Goal: Task Accomplishment & Management: Complete application form

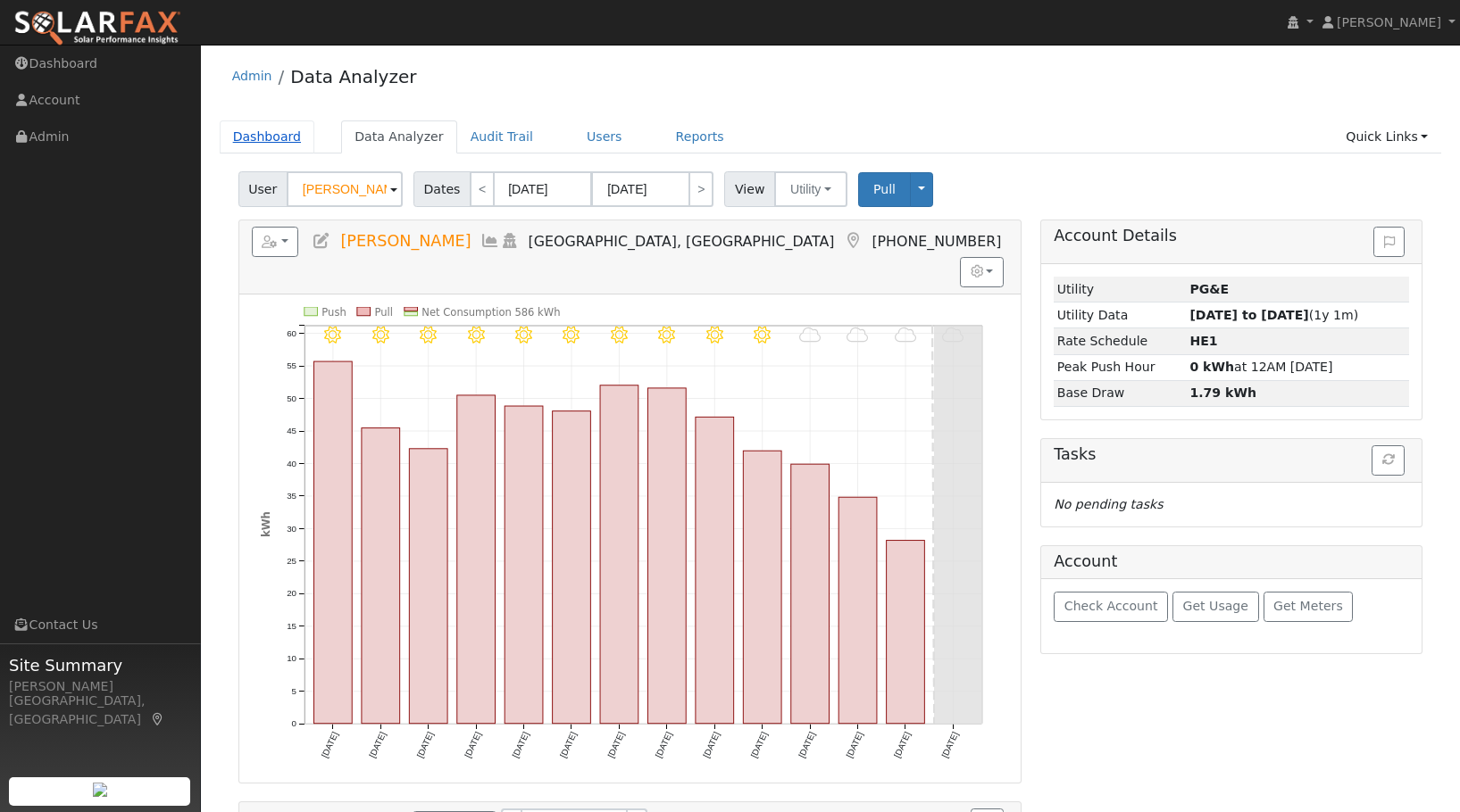
click at [268, 137] on link "Dashboard" at bounding box center [268, 136] width 95 height 33
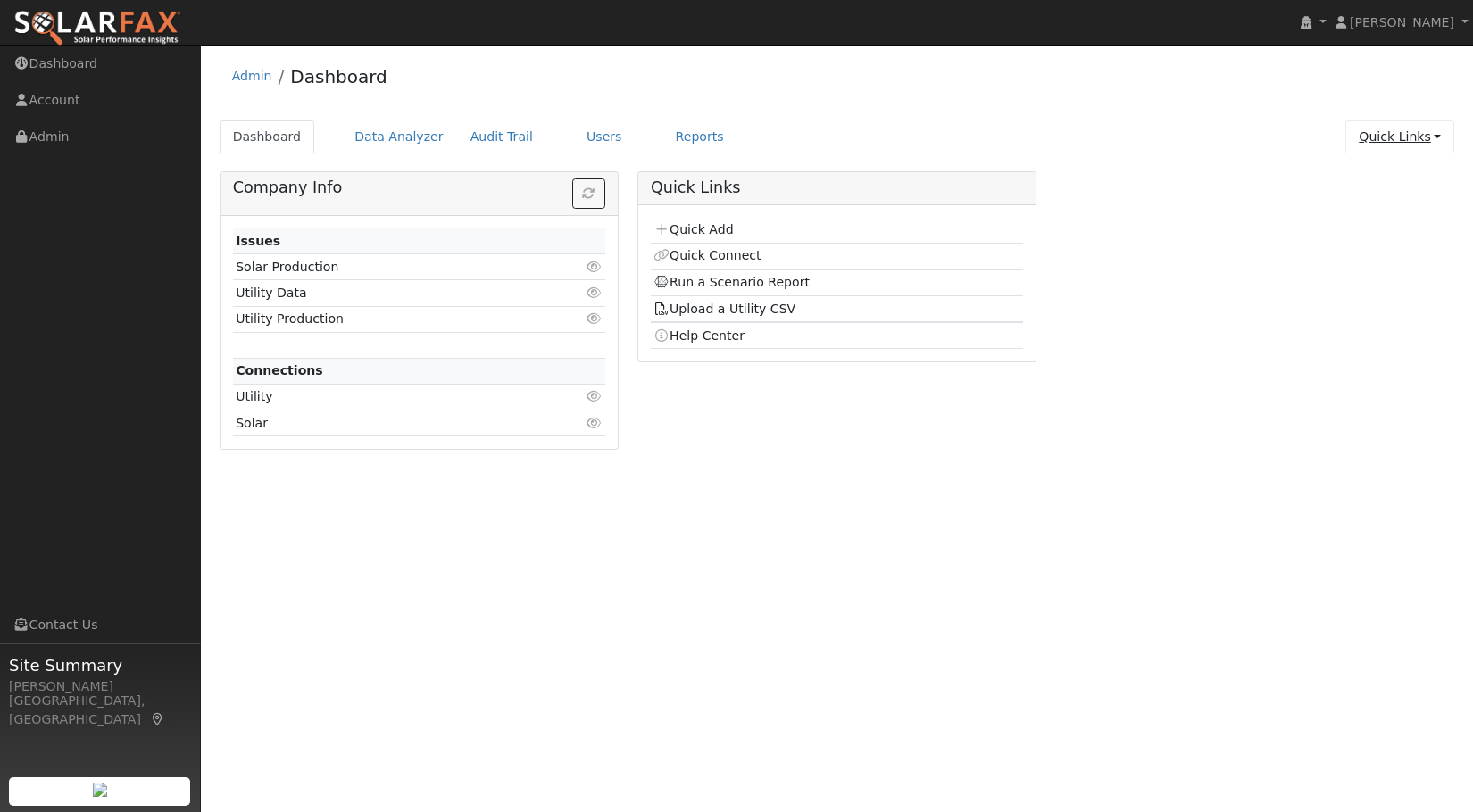
click at [1440, 134] on link "Quick Links" at bounding box center [1399, 136] width 109 height 33
click at [1357, 178] on link "Quick Add" at bounding box center [1363, 174] width 181 height 25
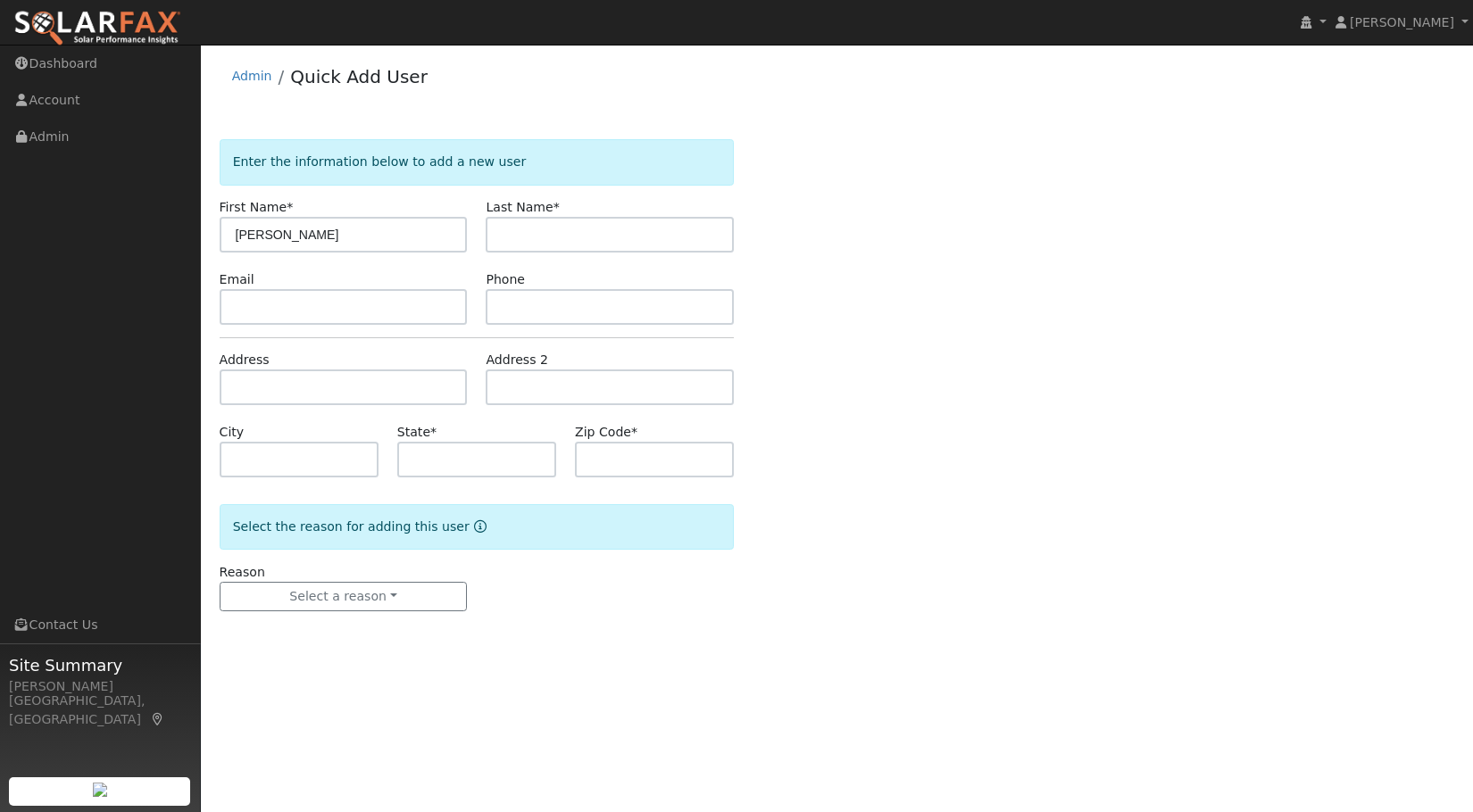
type input "[PERSON_NAME]"
click at [520, 227] on input "text" at bounding box center [610, 235] width 248 height 35
type input "Mac-Williams"
click at [370, 310] on input "text" at bounding box center [344, 307] width 248 height 35
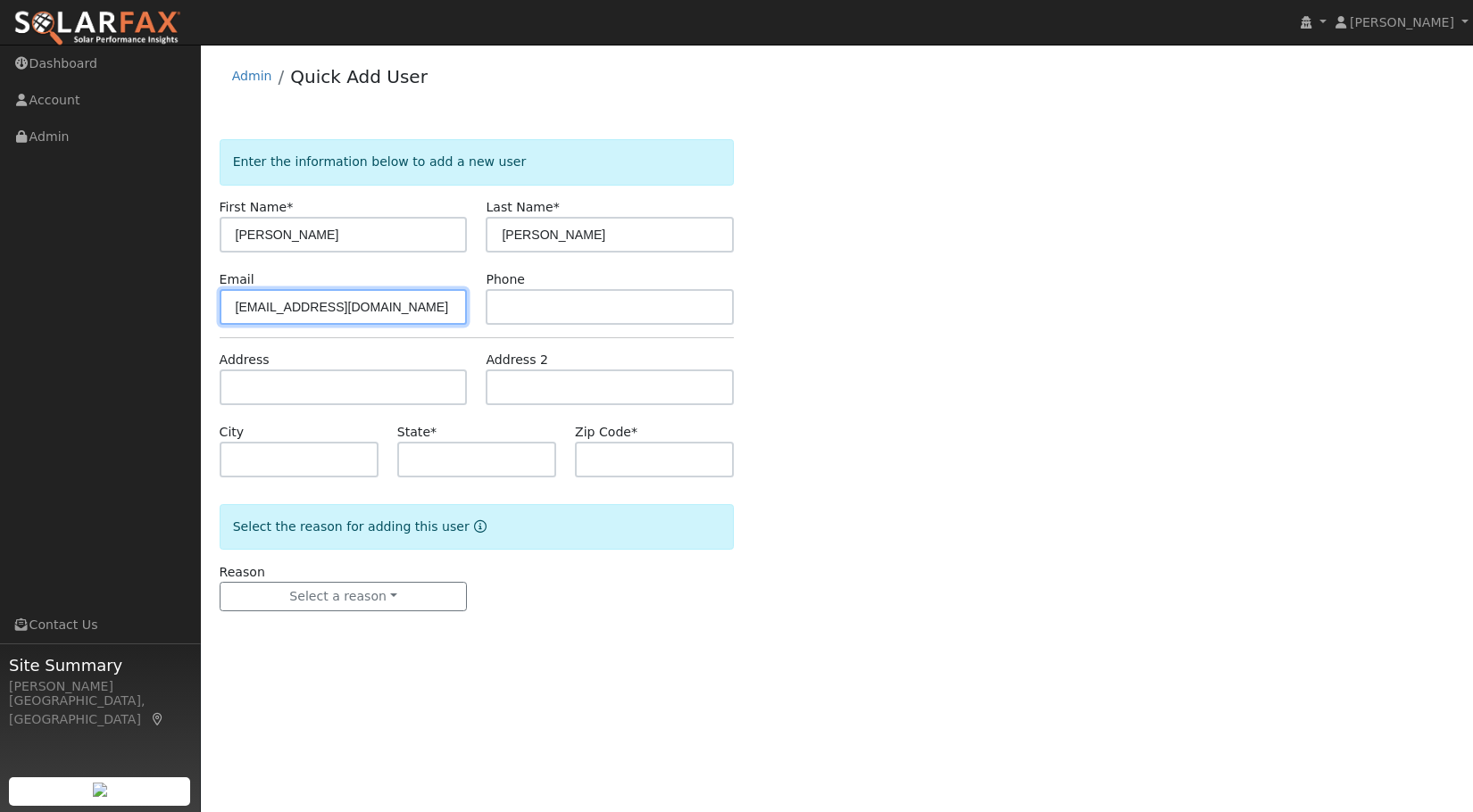
type input "tyson.belle11@gmail.com"
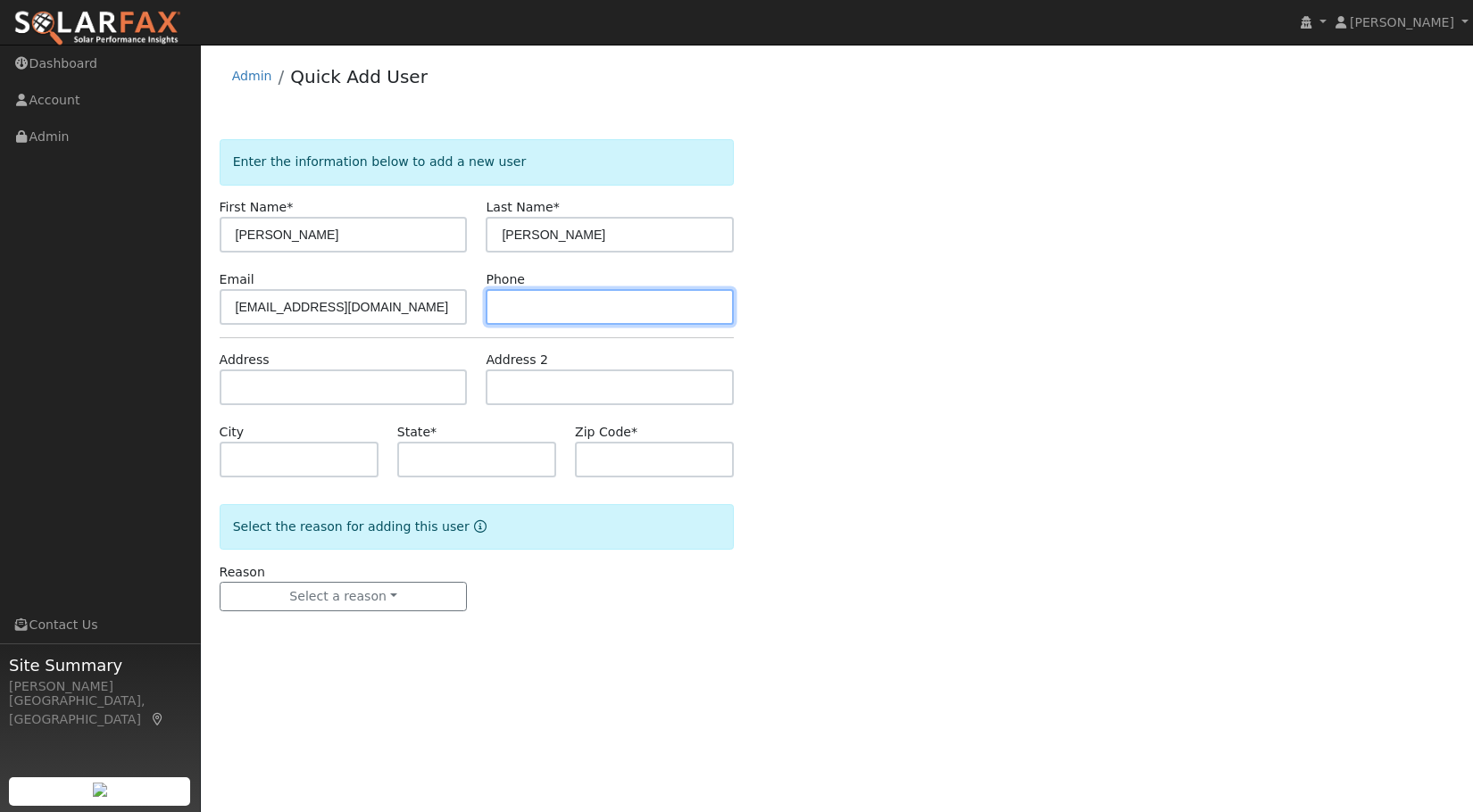
click at [587, 318] on input "text" at bounding box center [610, 307] width 248 height 35
type input "510-750-5583"
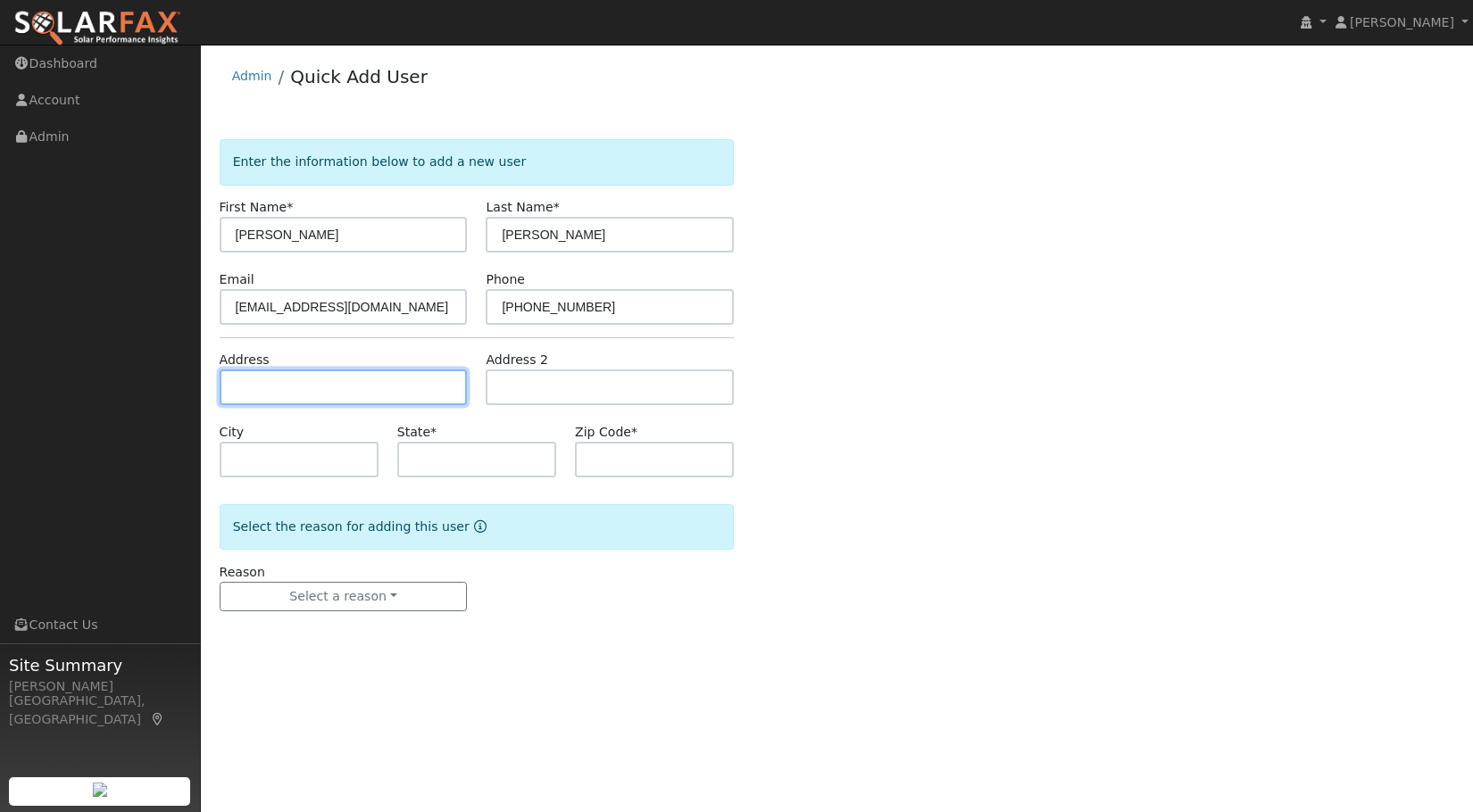
click at [406, 390] on input "text" at bounding box center [344, 387] width 248 height 35
type input "[STREET_ADDRESS]"
type input "Hayward"
type input "CA"
type input "94544"
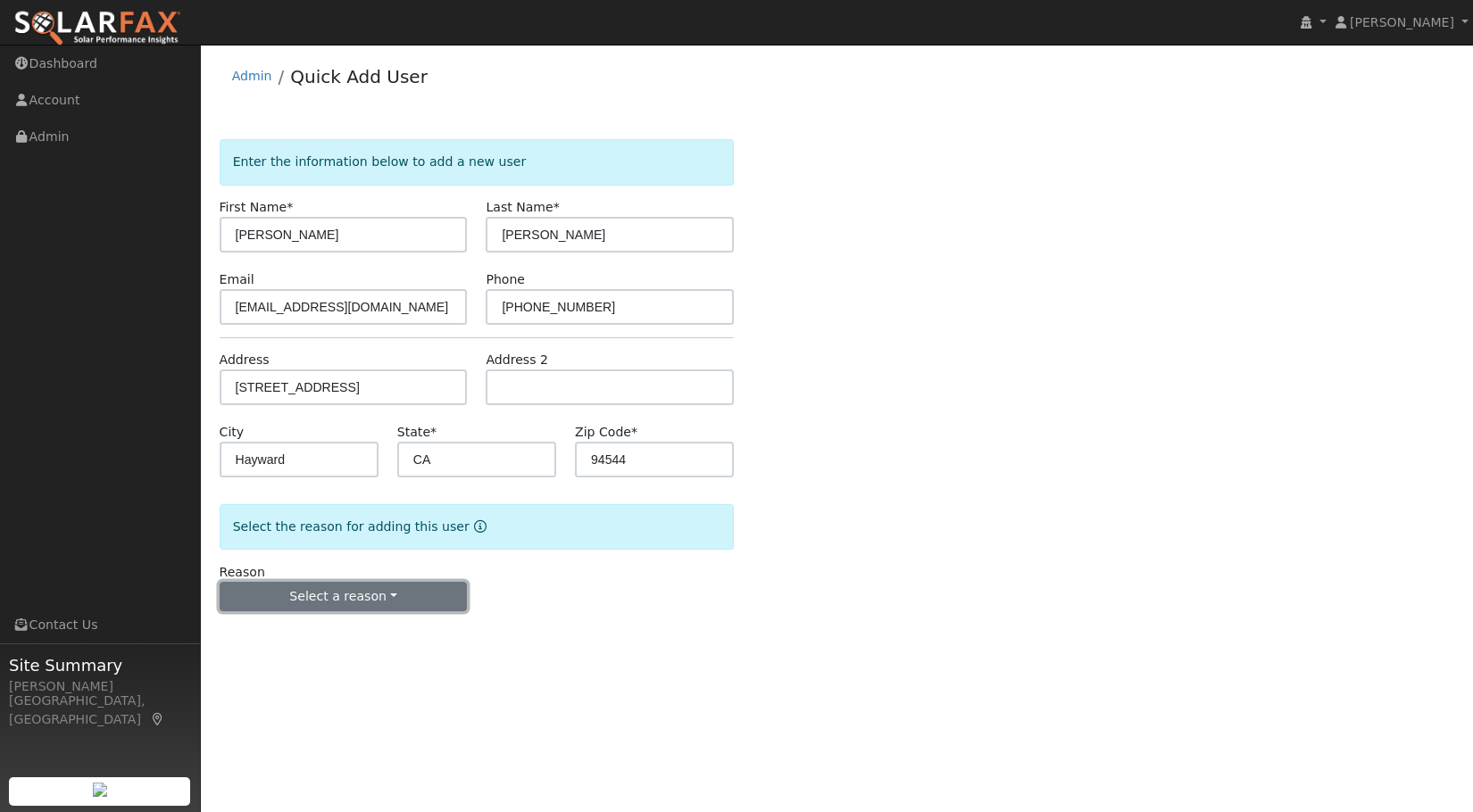
click at [412, 605] on button "Select a reason" at bounding box center [344, 597] width 248 height 31
click at [273, 632] on link "New lead" at bounding box center [320, 633] width 198 height 25
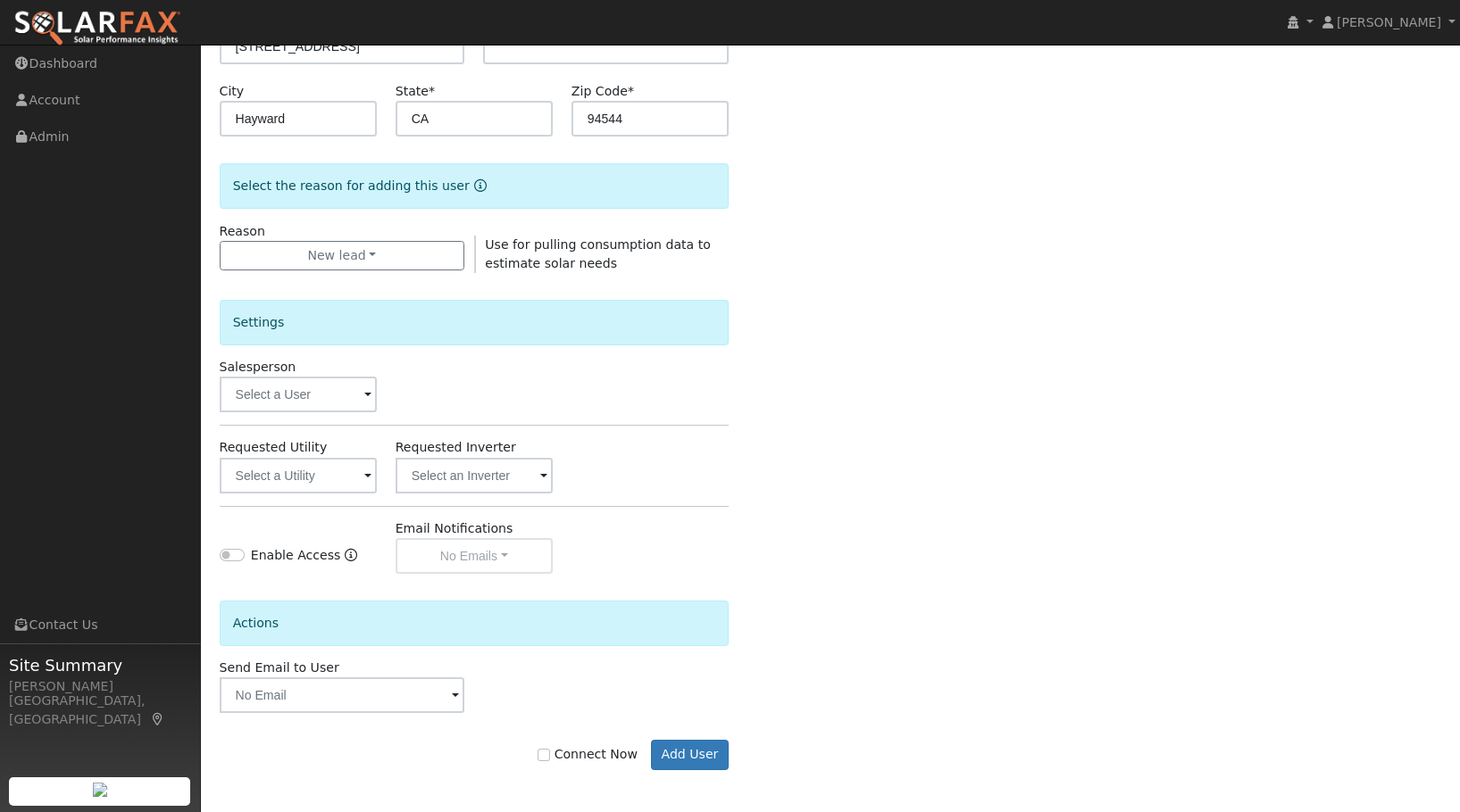
scroll to position [344, 0]
click at [713, 757] on button "Add User" at bounding box center [689, 752] width 77 height 31
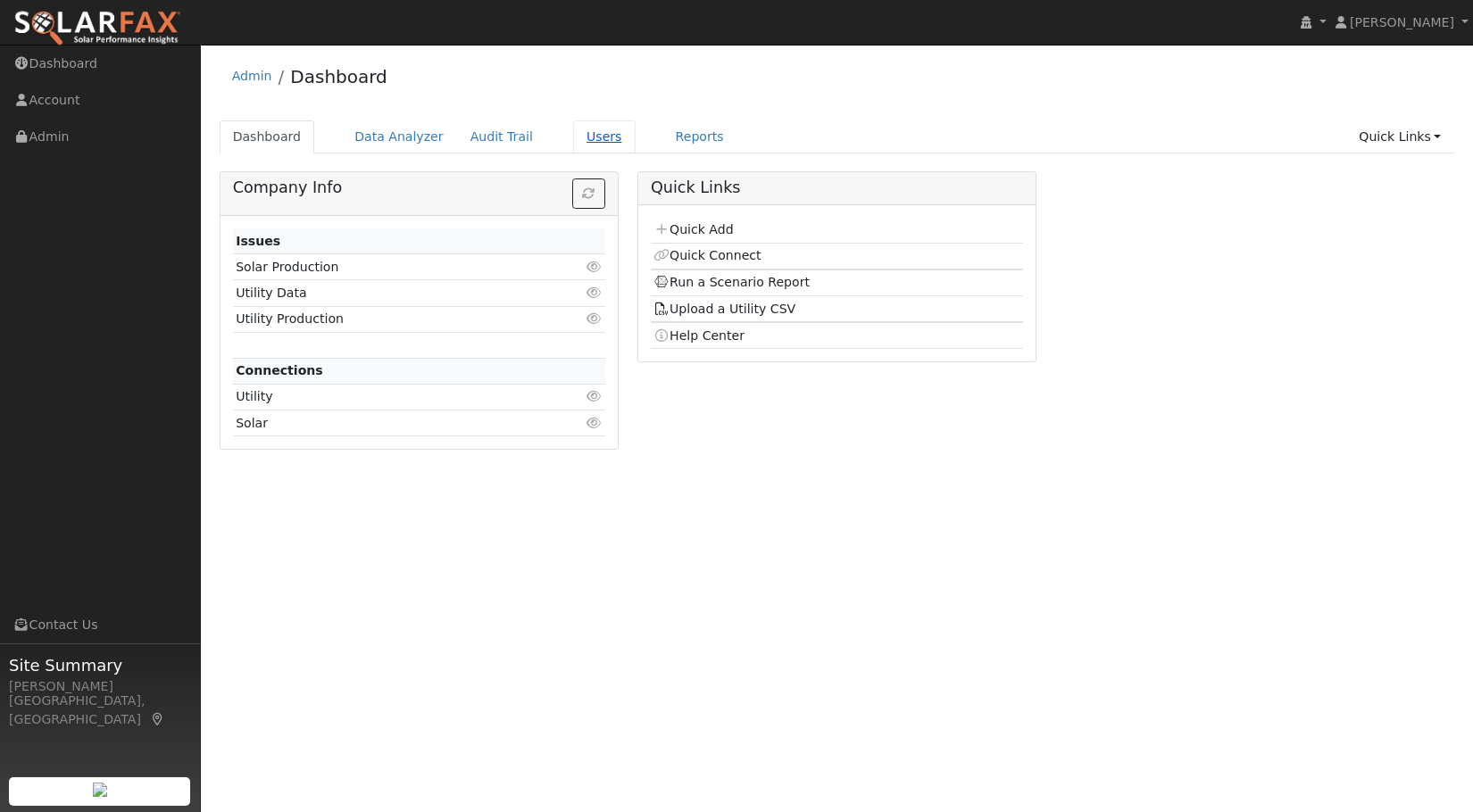
click at [585, 134] on link "Users" at bounding box center [604, 136] width 62 height 33
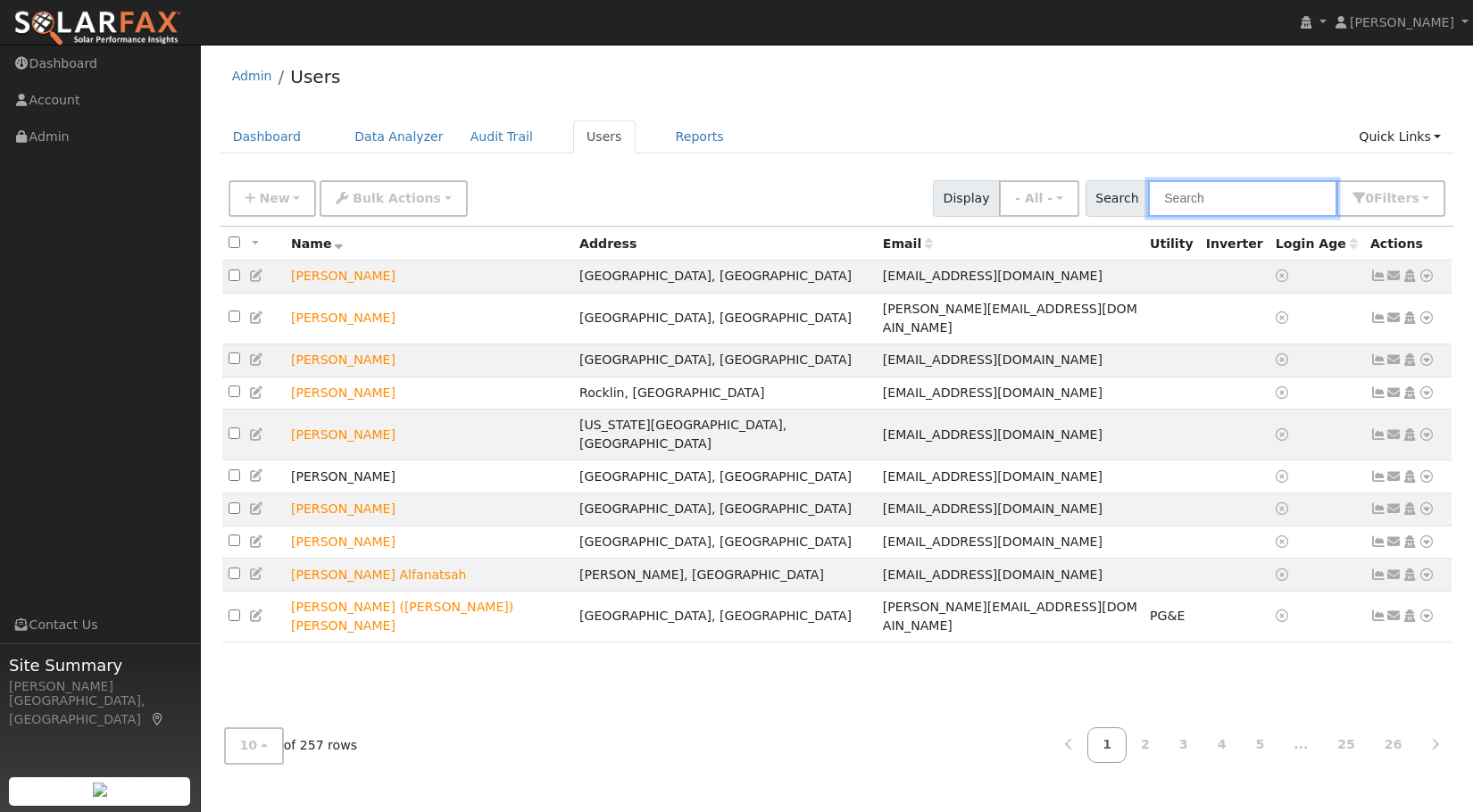
click at [1230, 202] on input "text" at bounding box center [1242, 198] width 189 height 36
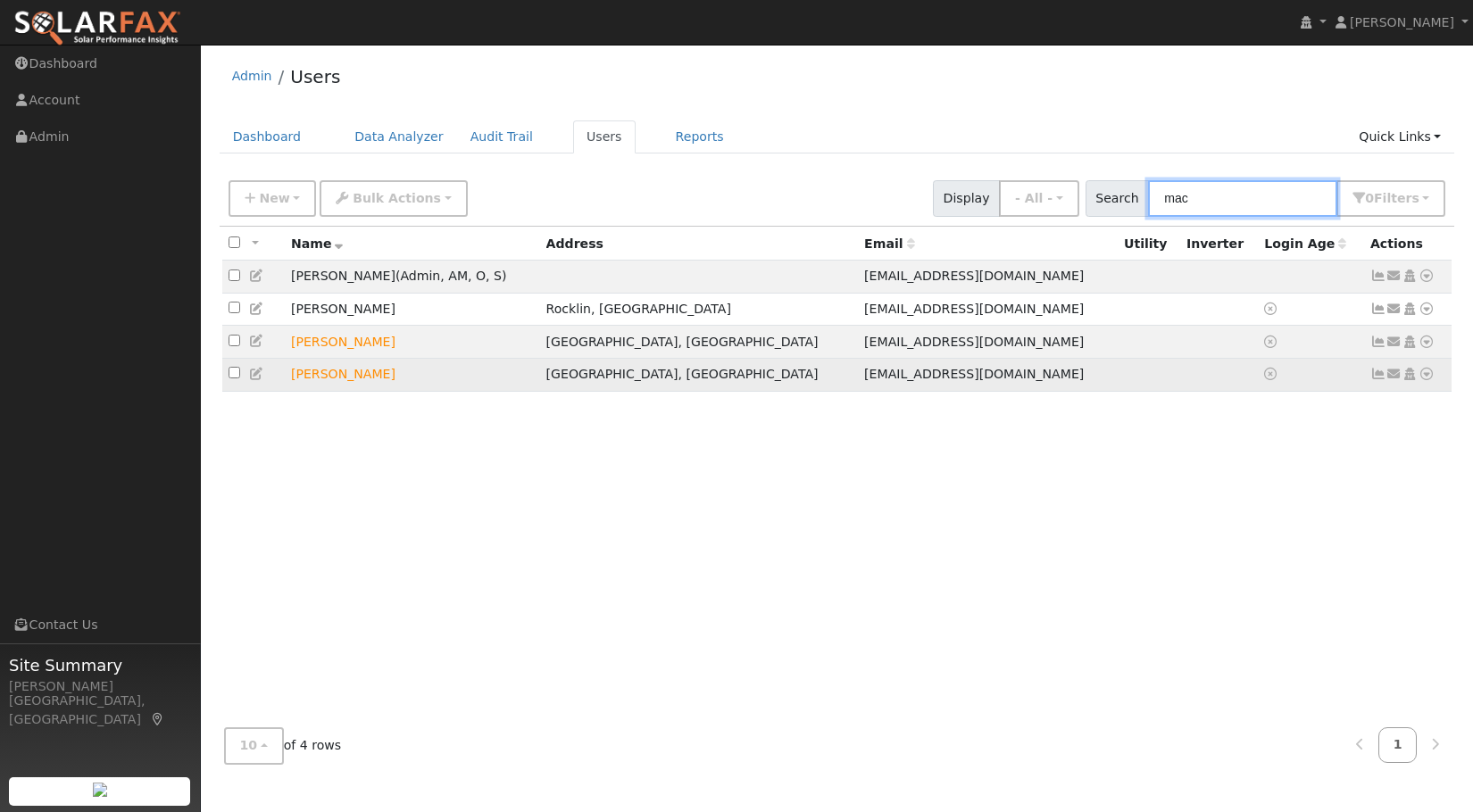
type input "mac"
click at [1429, 380] on icon at bounding box center [1426, 374] width 16 height 12
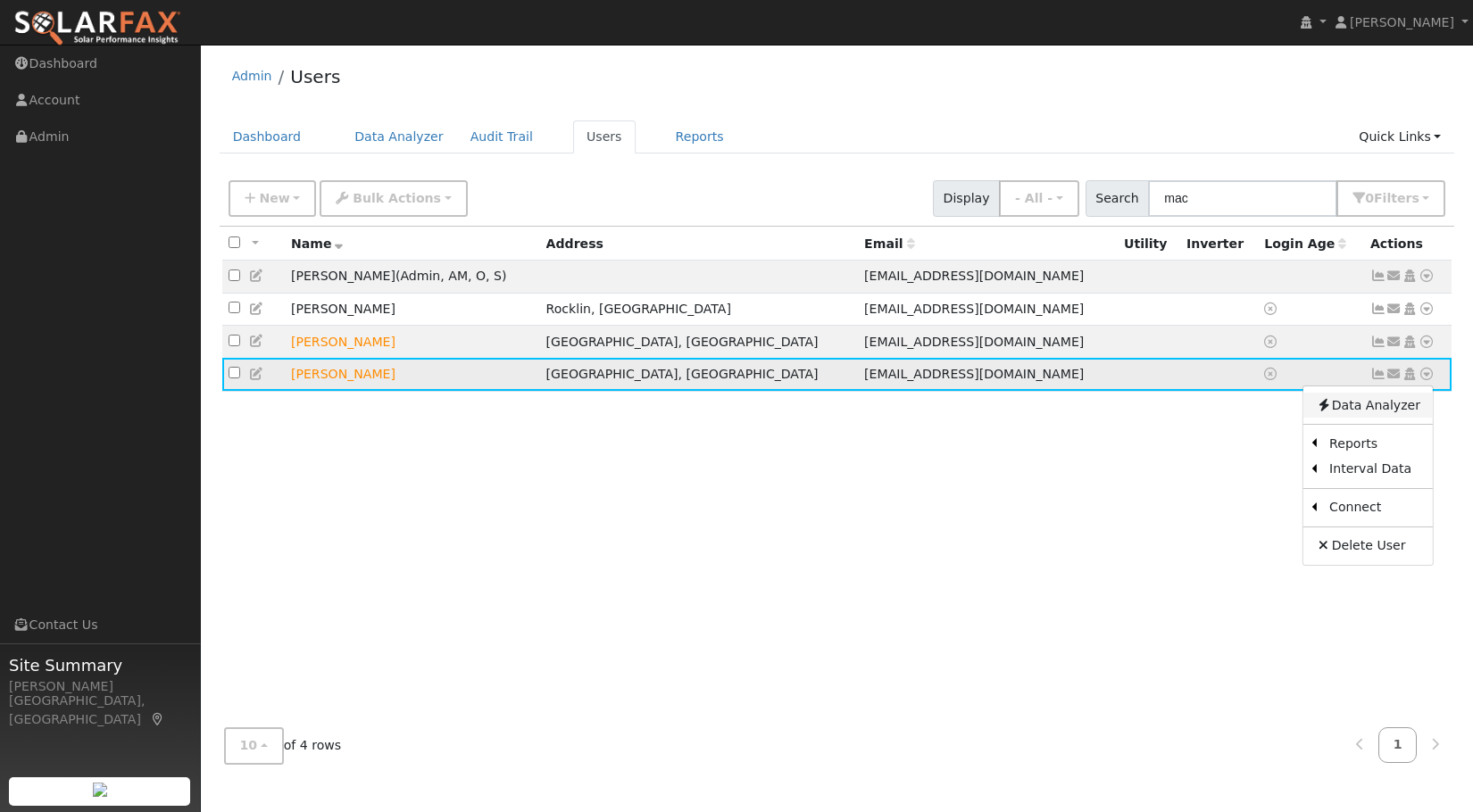
click at [1419, 414] on link "Data Analyzer" at bounding box center [1368, 405] width 130 height 25
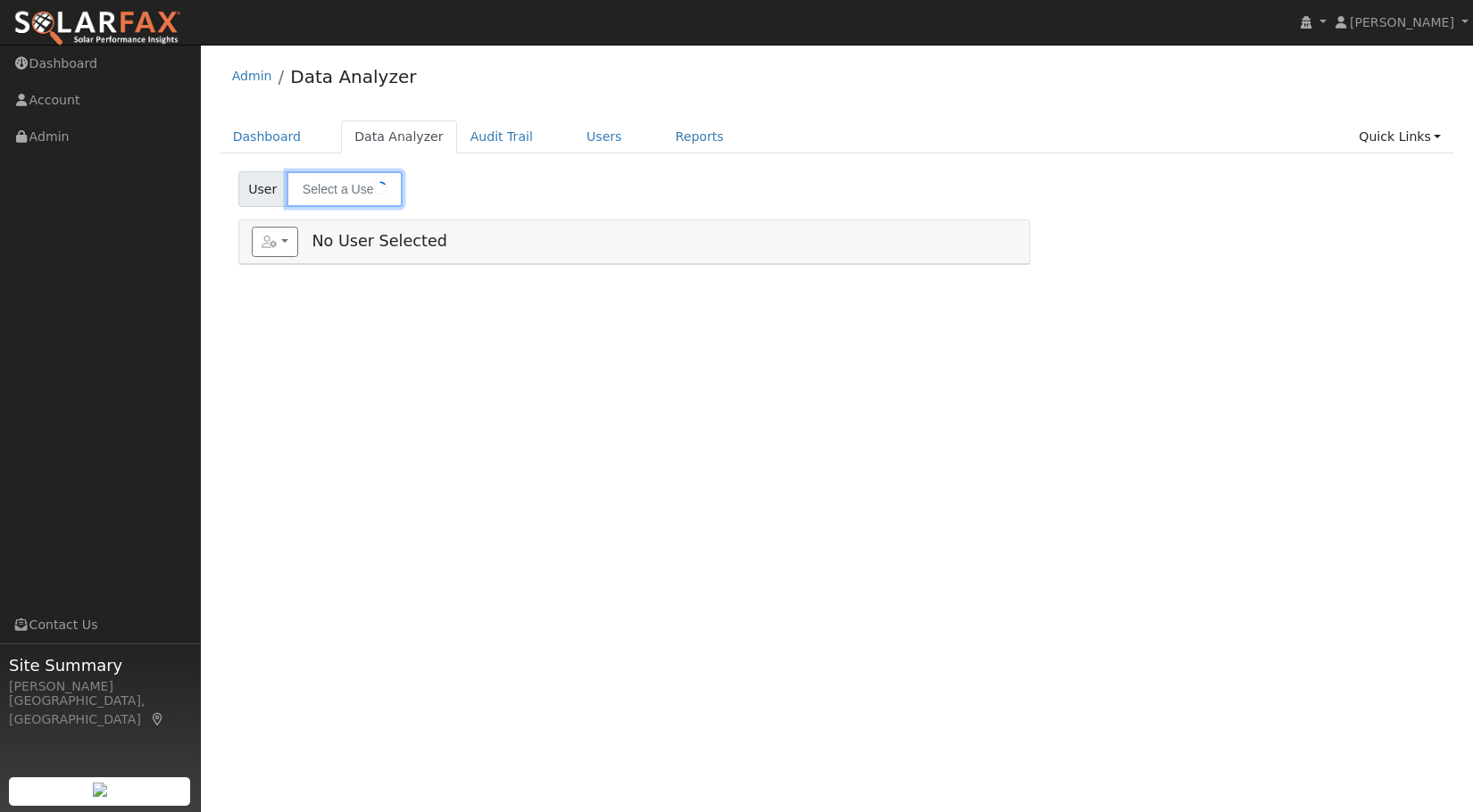
type input "[PERSON_NAME]"
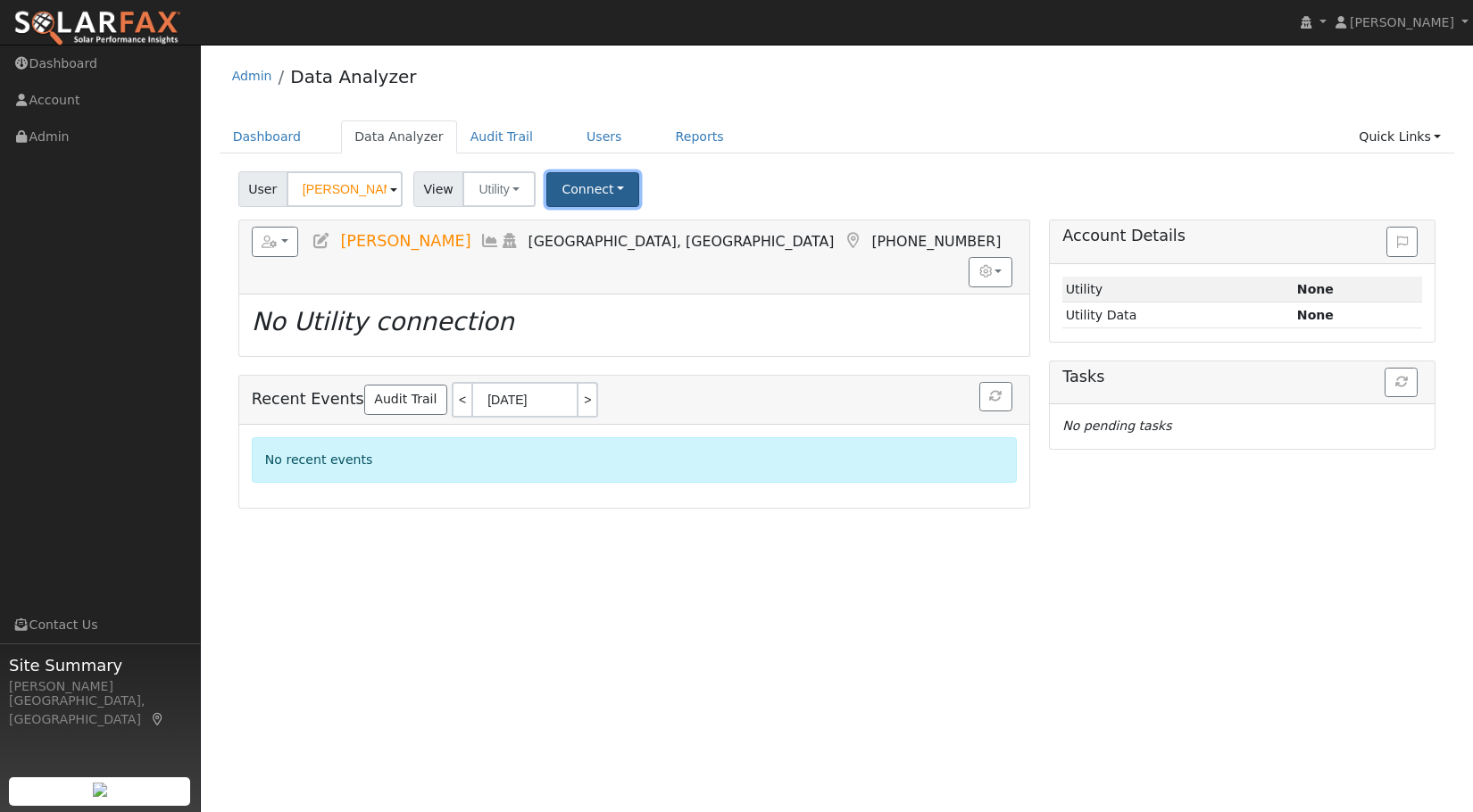
click at [612, 192] on button "Connect" at bounding box center [593, 189] width 93 height 34
click at [618, 220] on link "Select a Provider" at bounding box center [617, 228] width 139 height 25
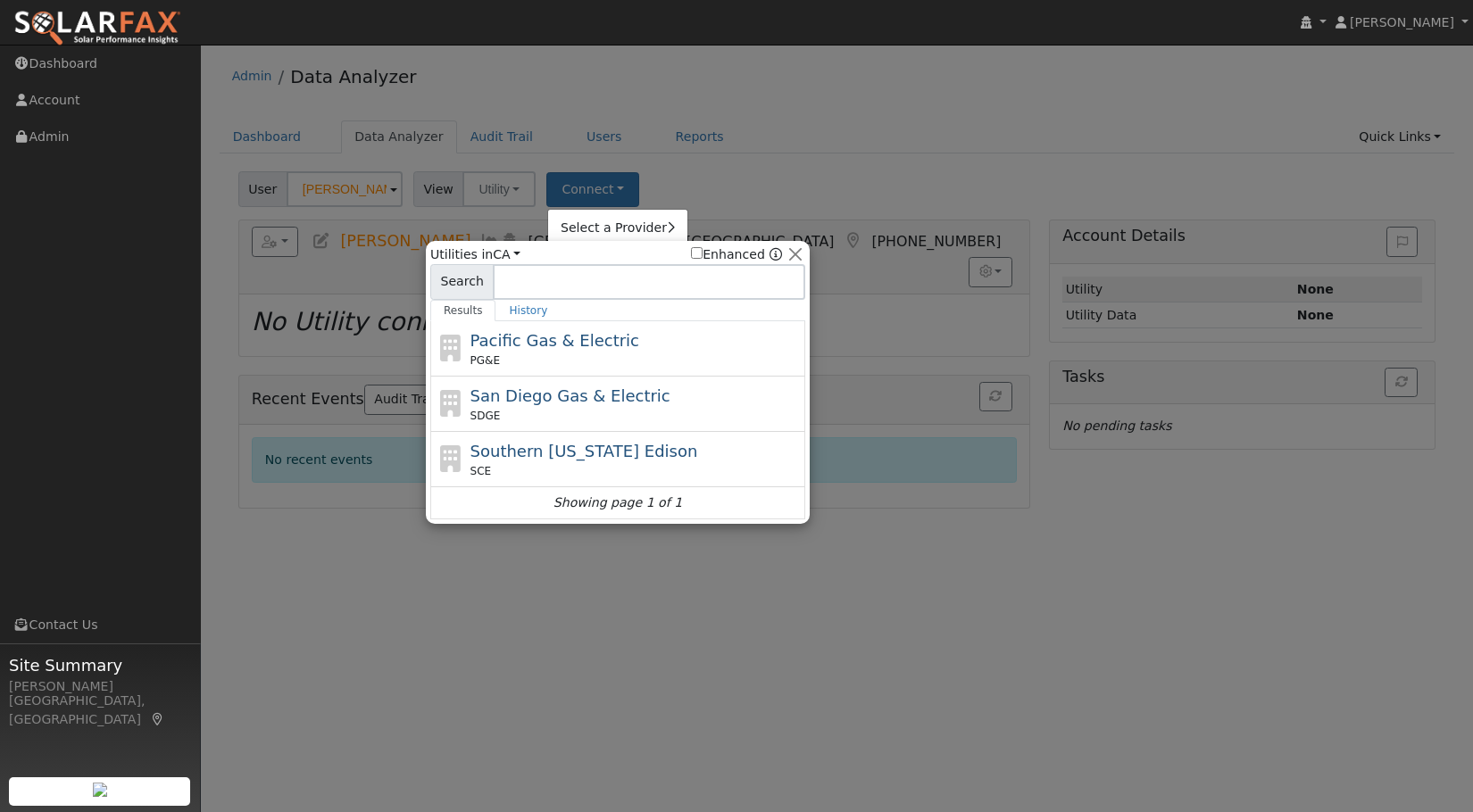
click at [747, 142] on div at bounding box center [736, 406] width 1473 height 812
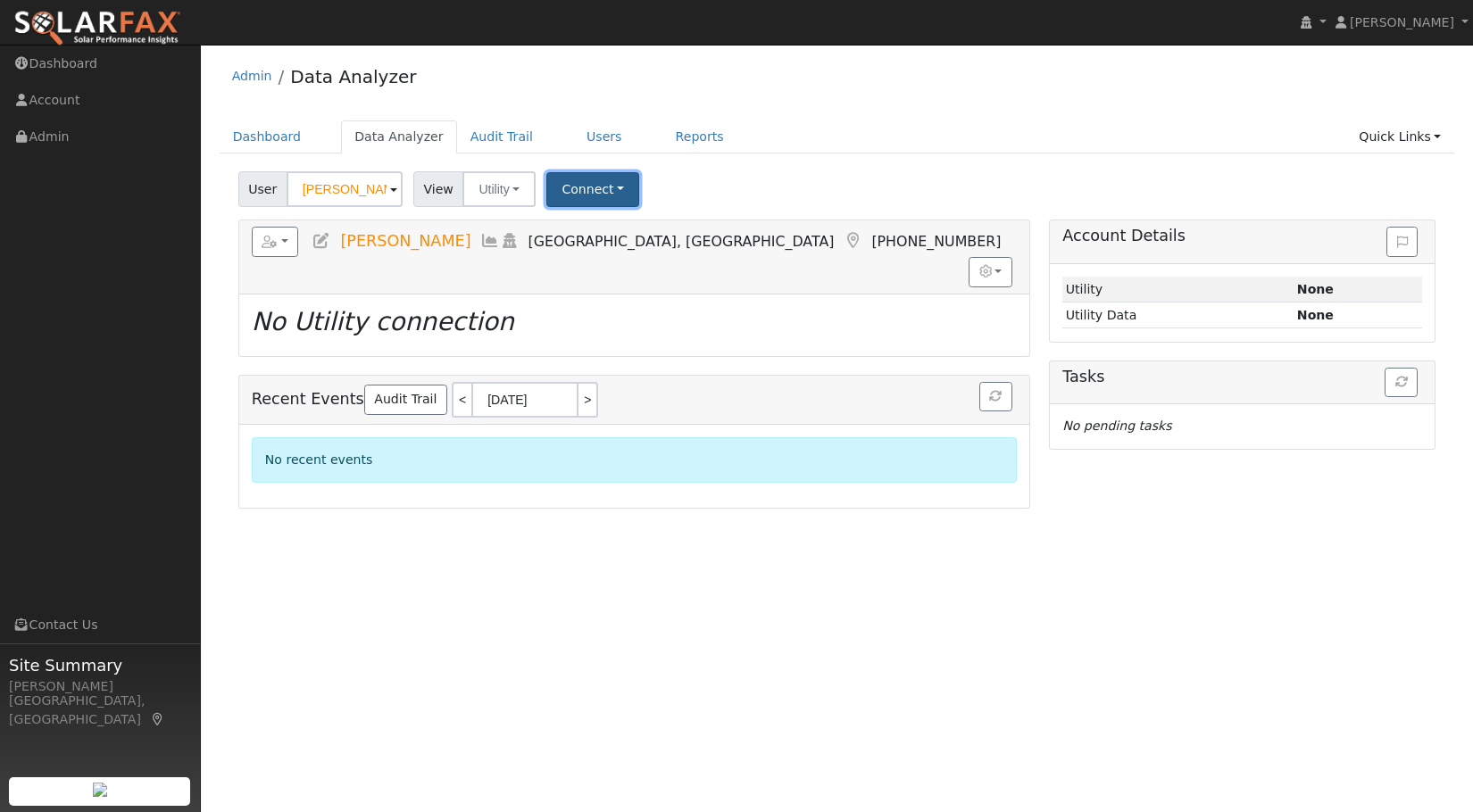
click at [571, 186] on button "Connect" at bounding box center [593, 189] width 93 height 34
click at [644, 221] on link "Select a Provider" at bounding box center [617, 228] width 139 height 25
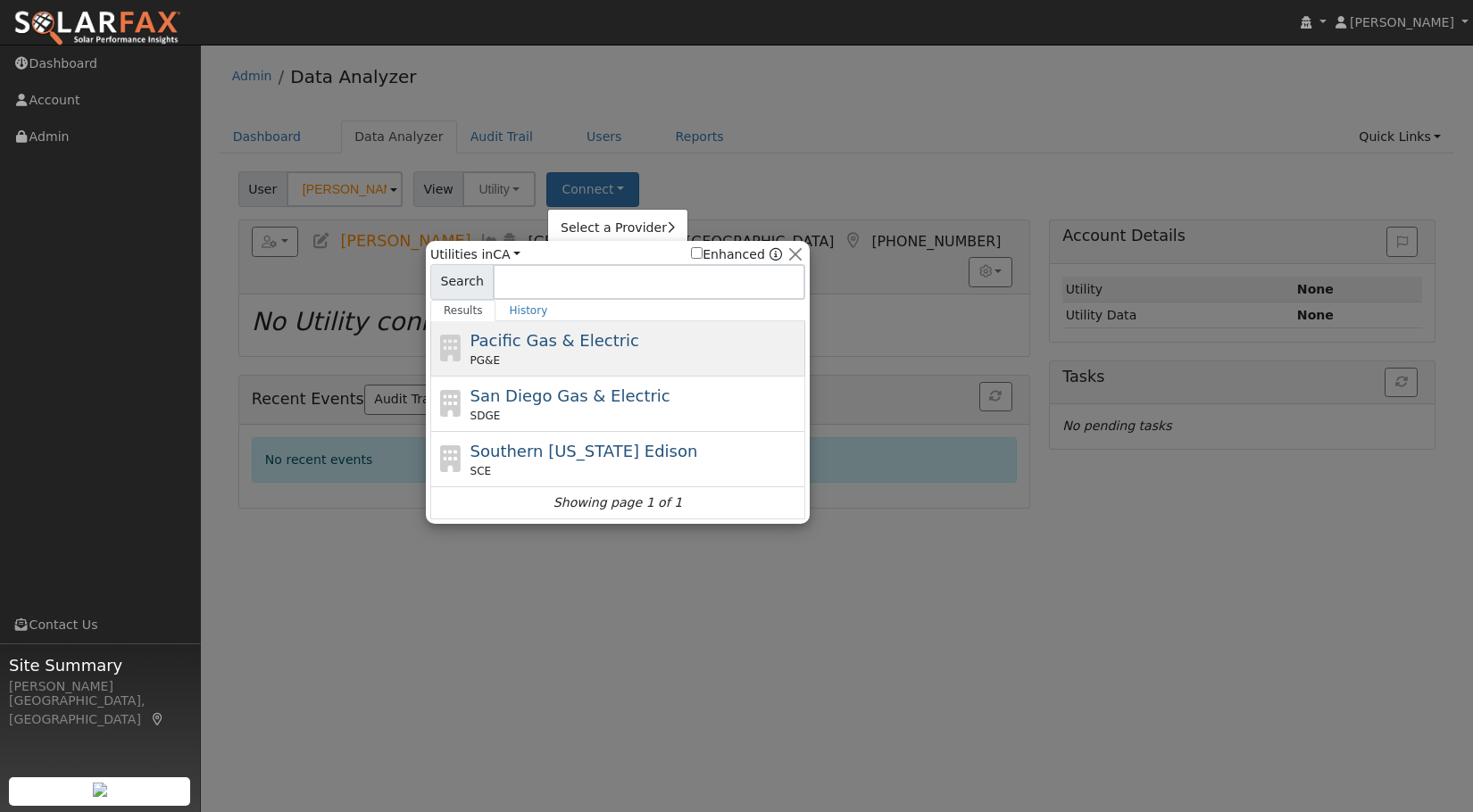
click at [544, 345] on span "Pacific Gas & Electric" at bounding box center [555, 340] width 169 height 19
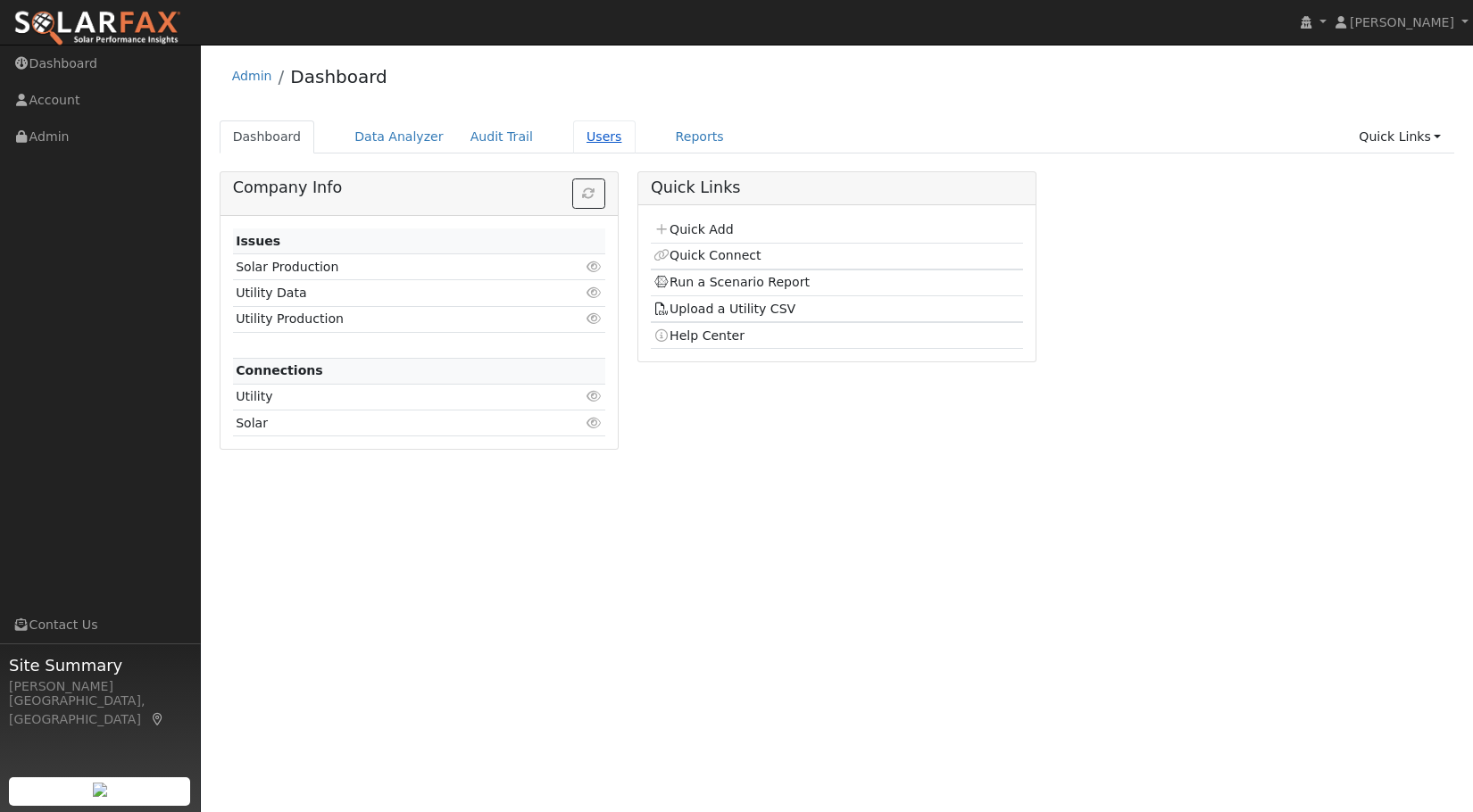
click at [573, 127] on link "Users" at bounding box center [604, 136] width 62 height 33
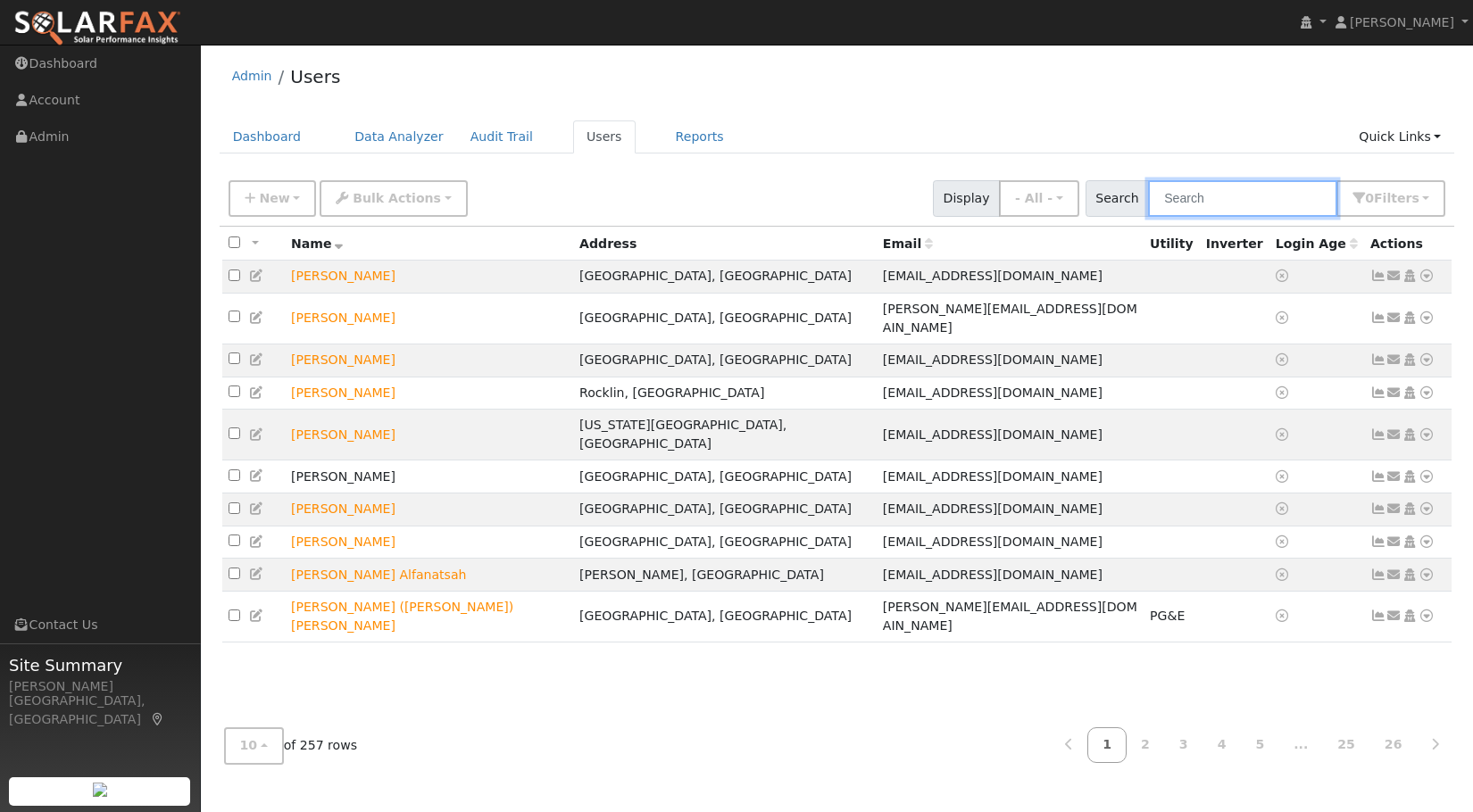
click at [1256, 208] on input "text" at bounding box center [1242, 198] width 189 height 36
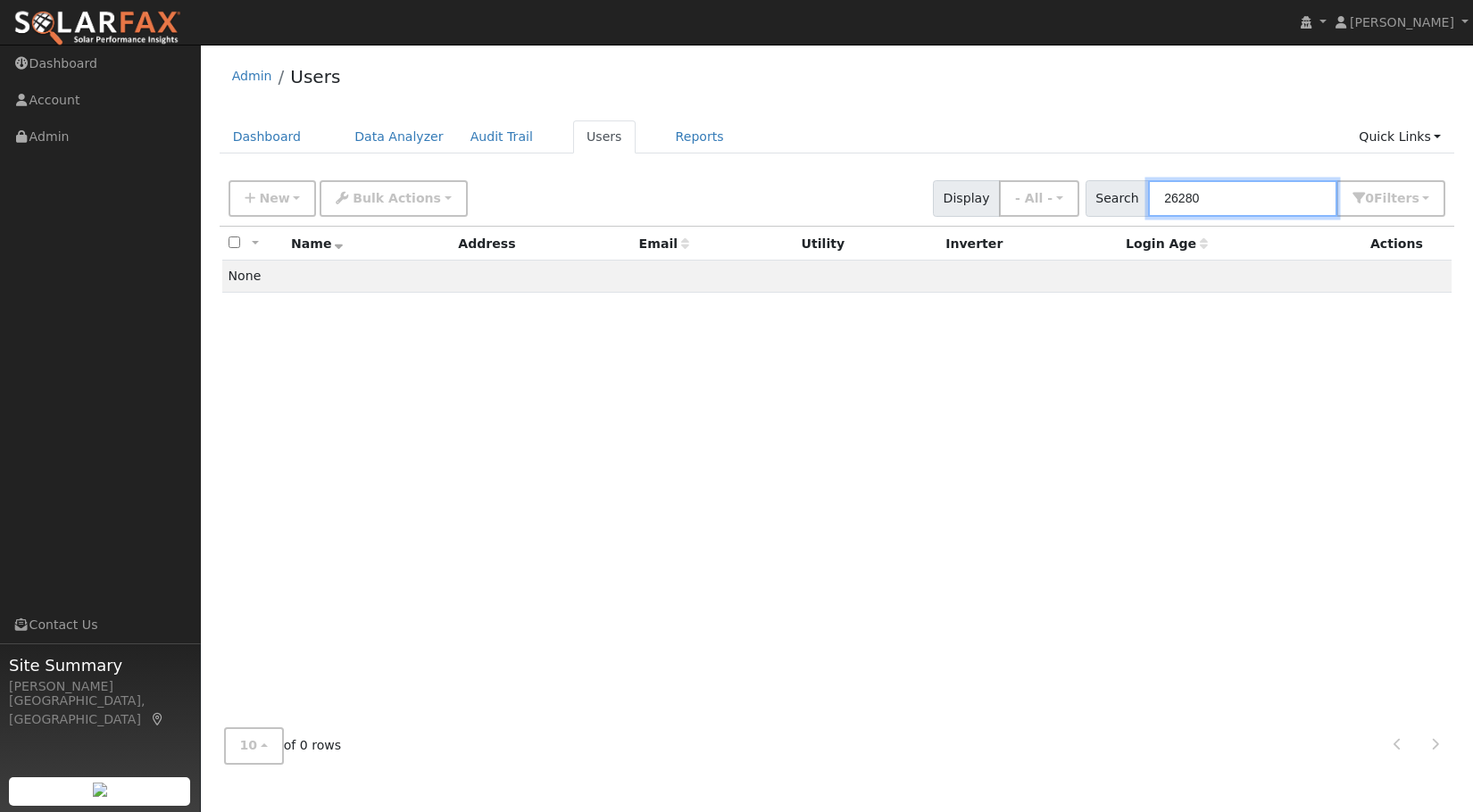
drag, startPoint x: 1253, startPoint y: 194, endPoint x: 1166, endPoint y: 209, distance: 88.3
click at [1166, 209] on input "26280" at bounding box center [1242, 198] width 189 height 36
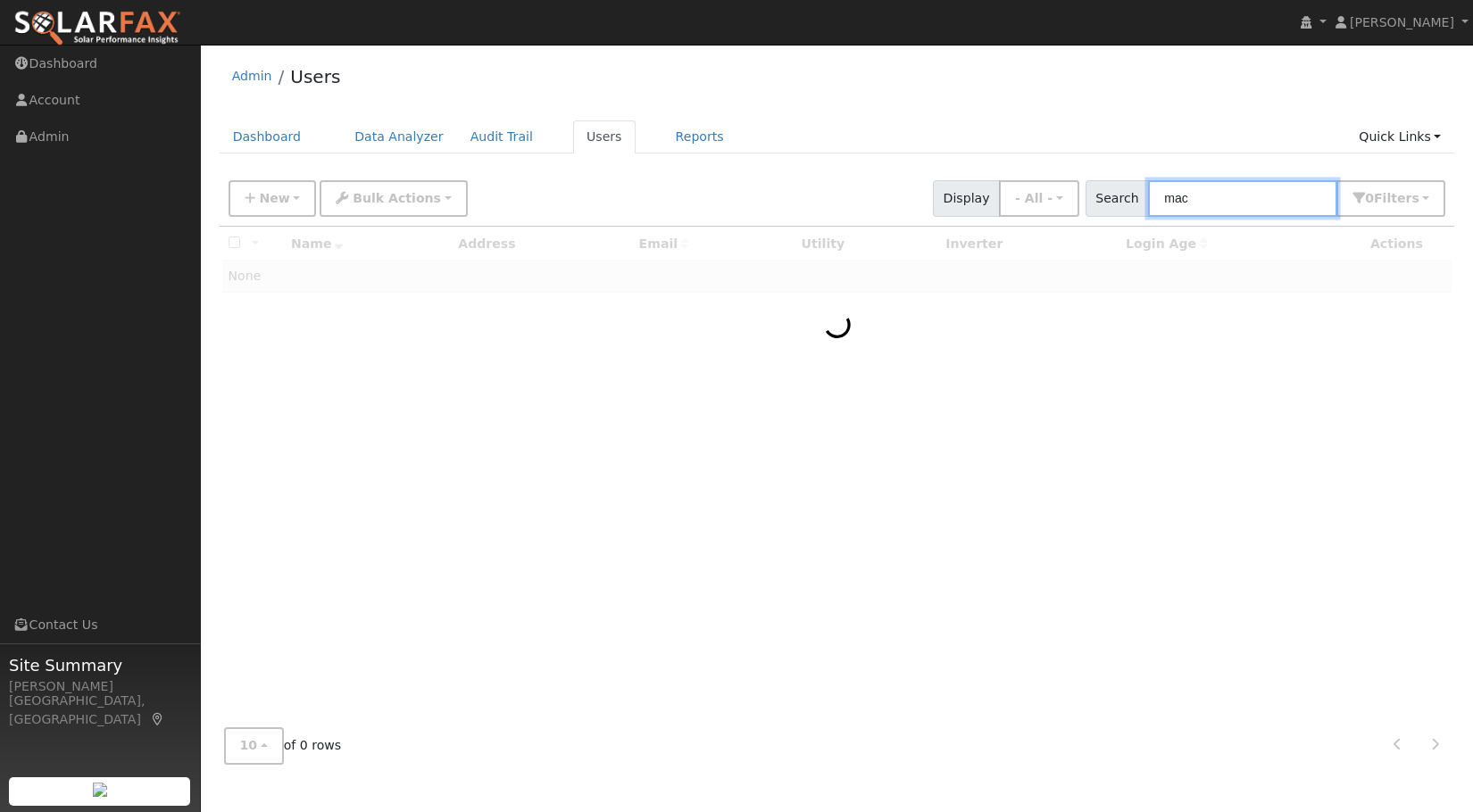
type input "mac"
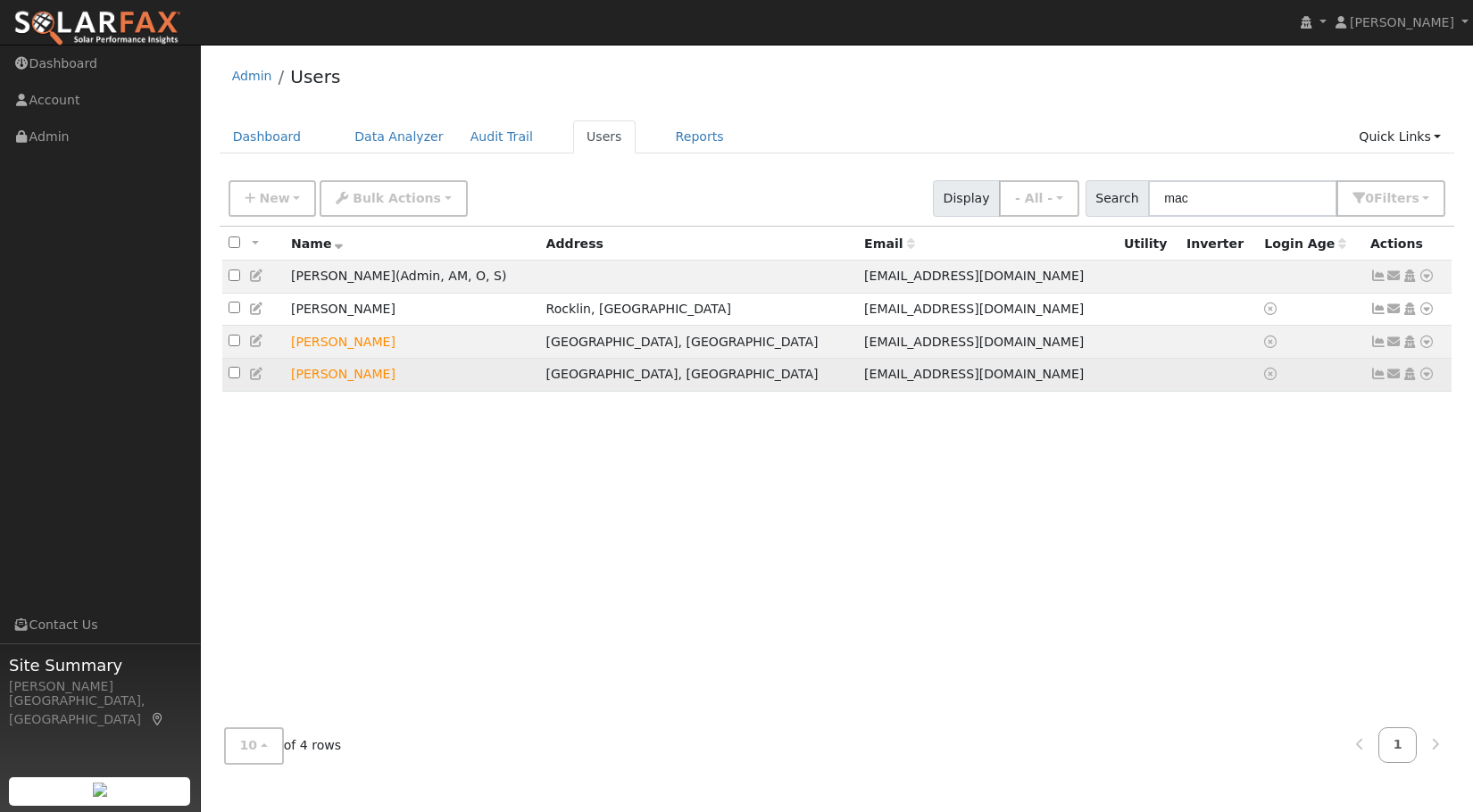
click at [403, 386] on td "[PERSON_NAME]" at bounding box center [412, 374] width 255 height 33
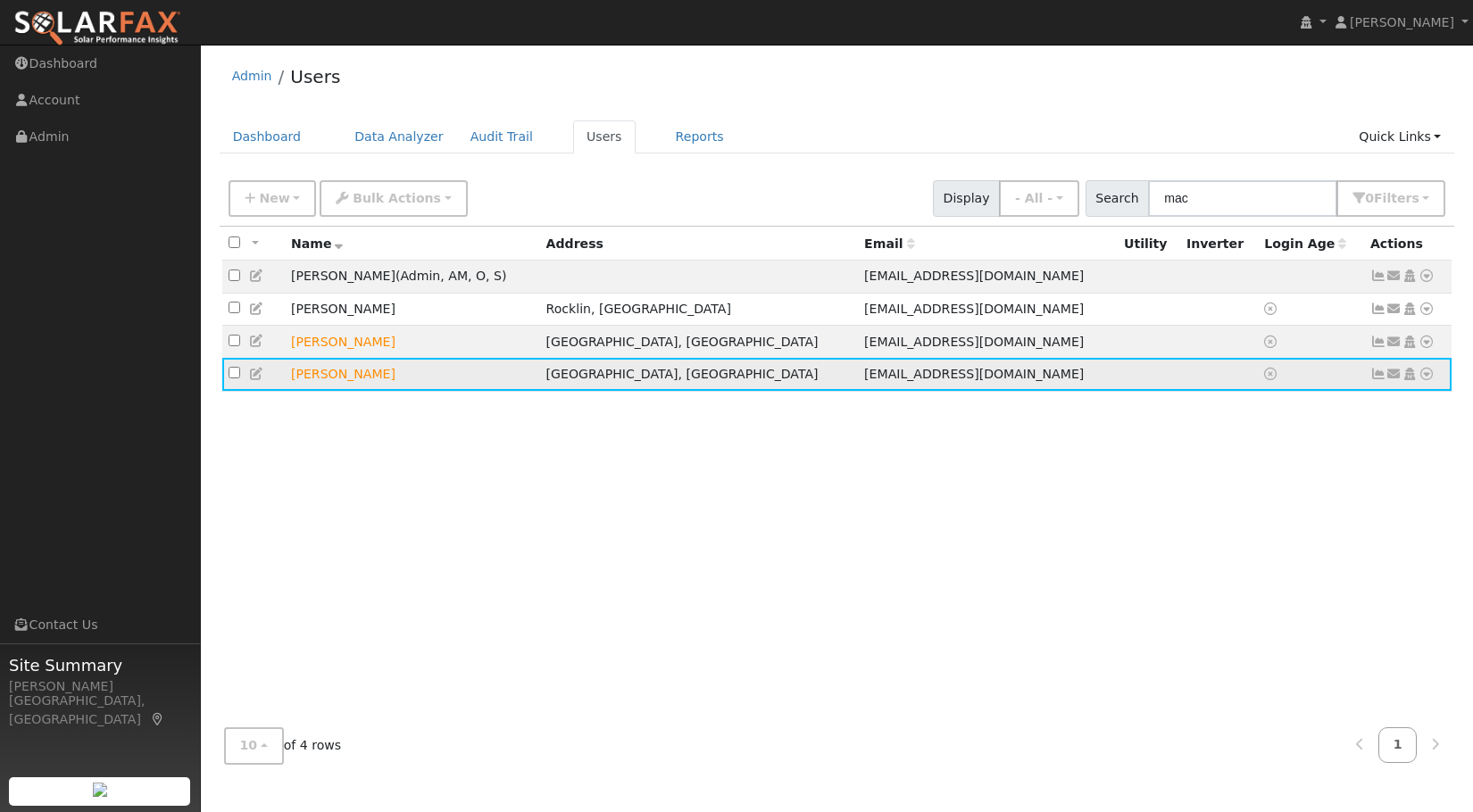
click at [1430, 380] on icon at bounding box center [1426, 374] width 16 height 12
click at [1390, 410] on link "Data Analyzer" at bounding box center [1368, 405] width 130 height 25
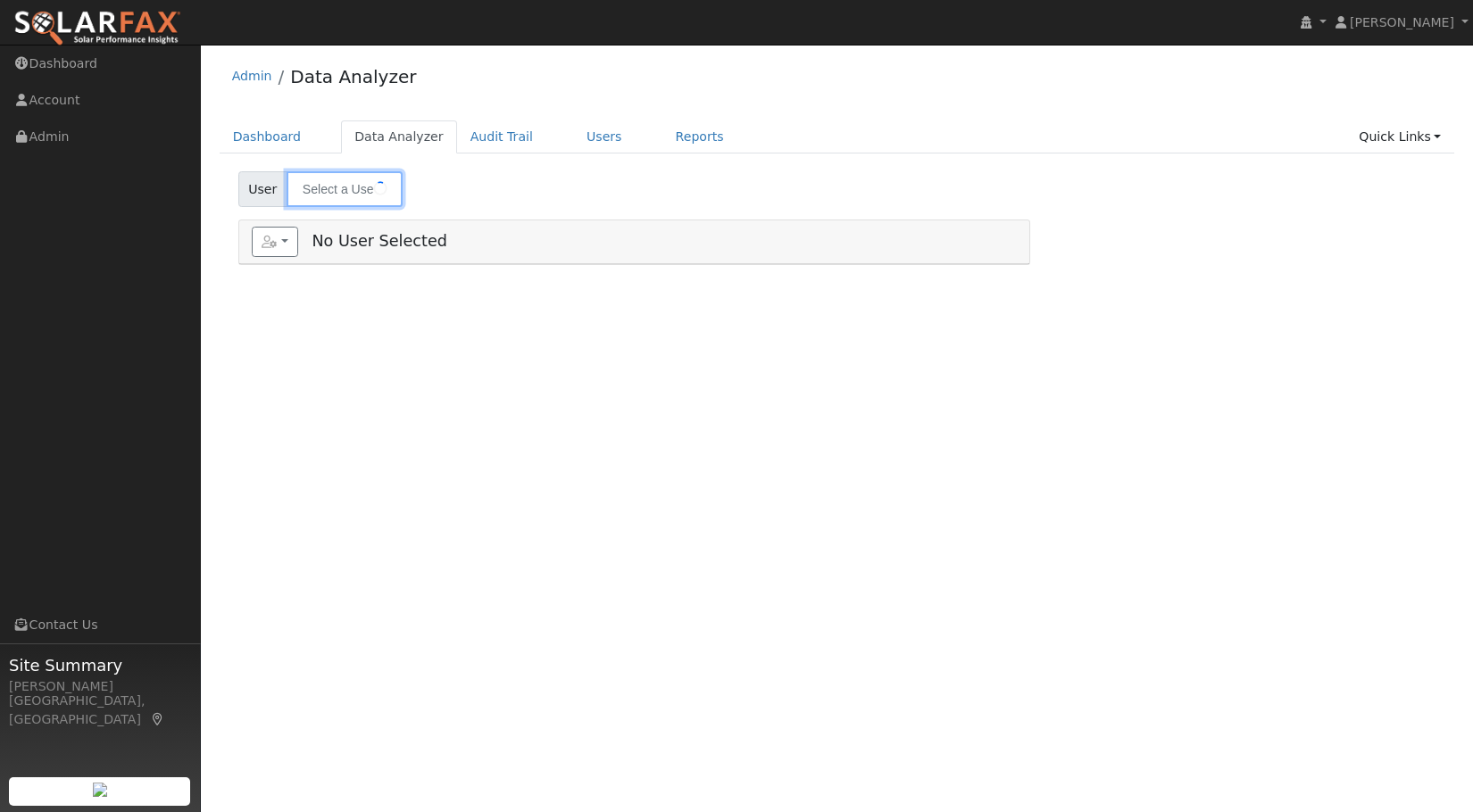
type input "[PERSON_NAME]"
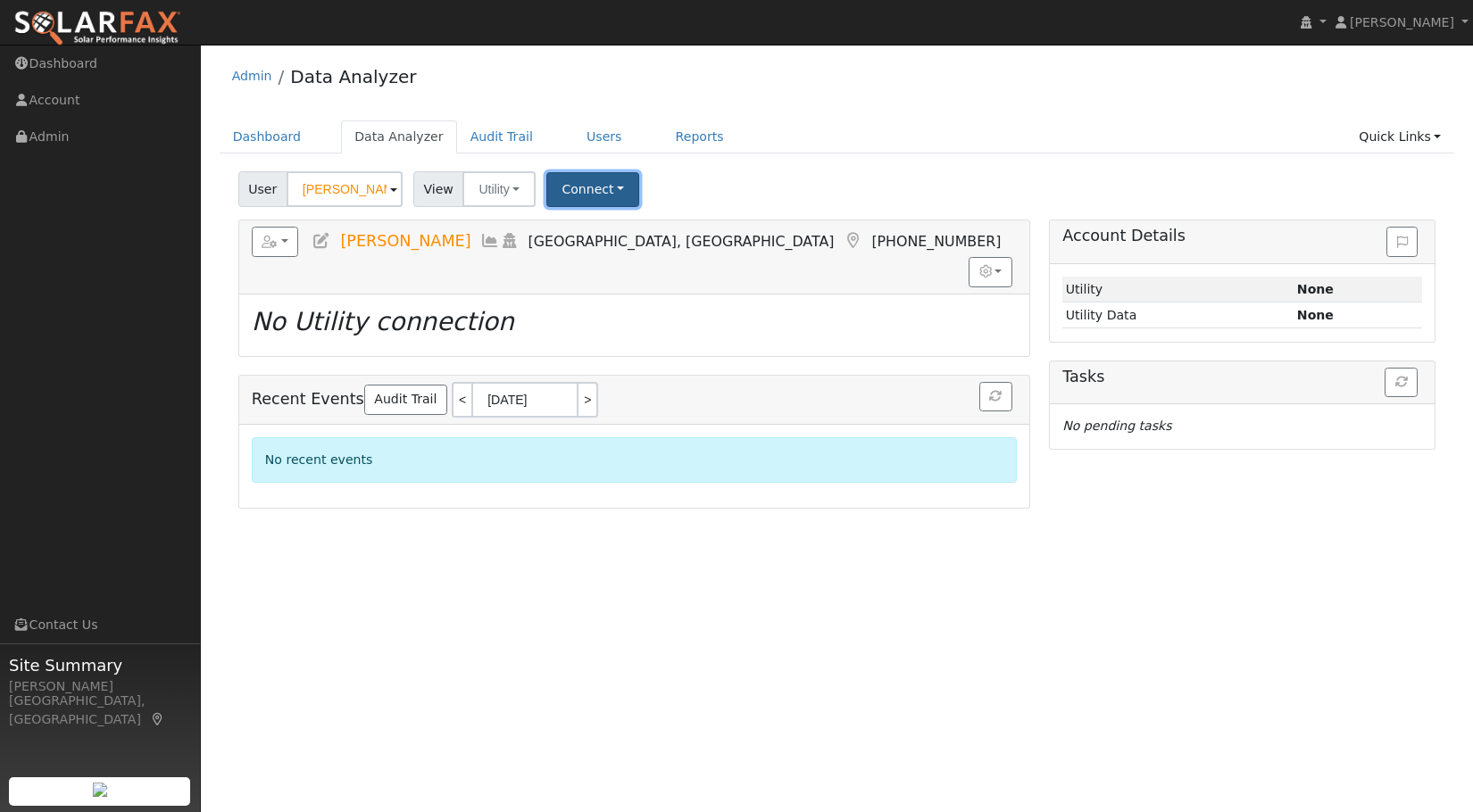
click at [601, 192] on button "Connect" at bounding box center [593, 189] width 93 height 34
click at [599, 223] on link "Select a Provider" at bounding box center [617, 228] width 139 height 25
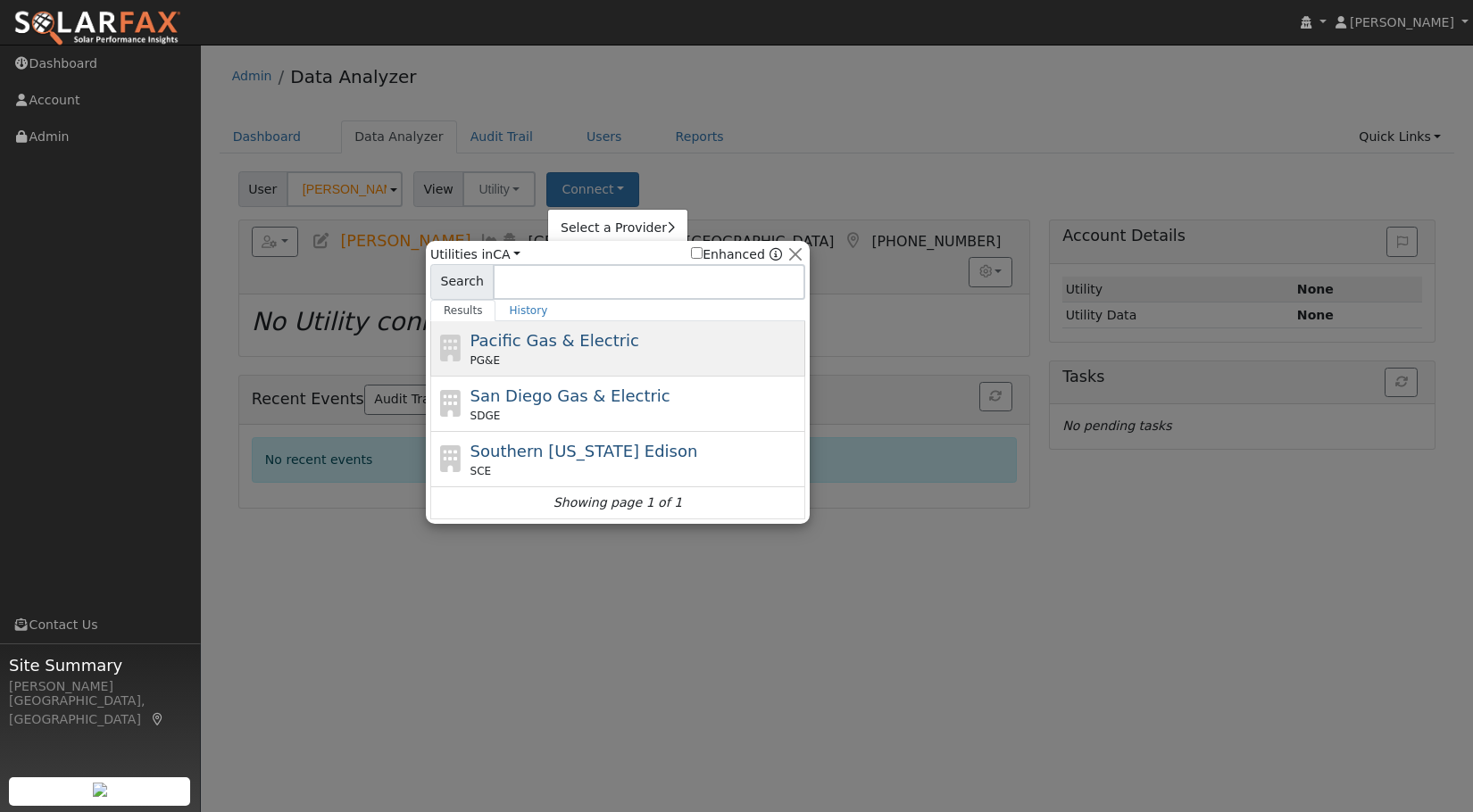
click at [477, 345] on span "Pacific Gas & Electric" at bounding box center [555, 340] width 169 height 19
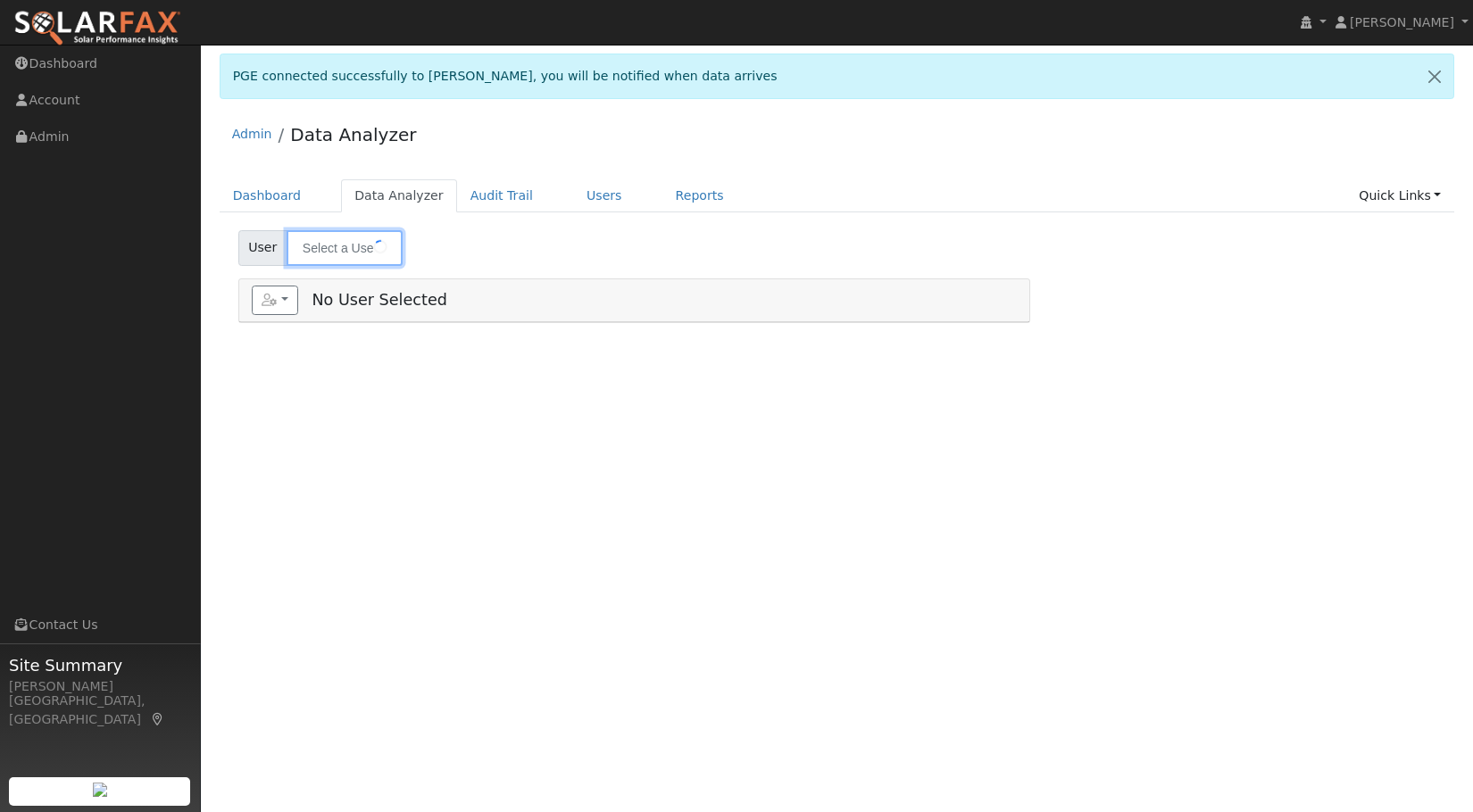
type input "[PERSON_NAME]"
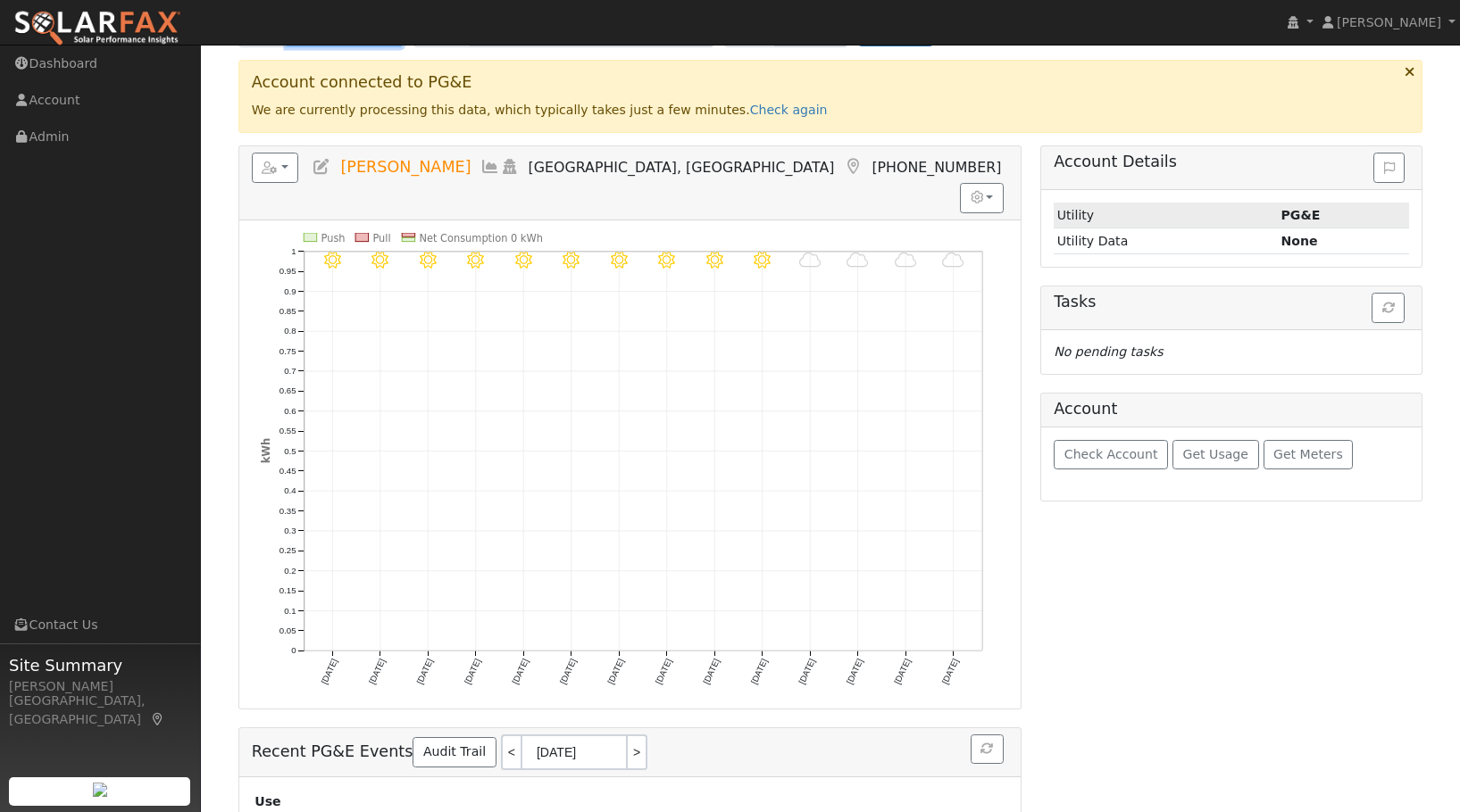
scroll to position [179, 0]
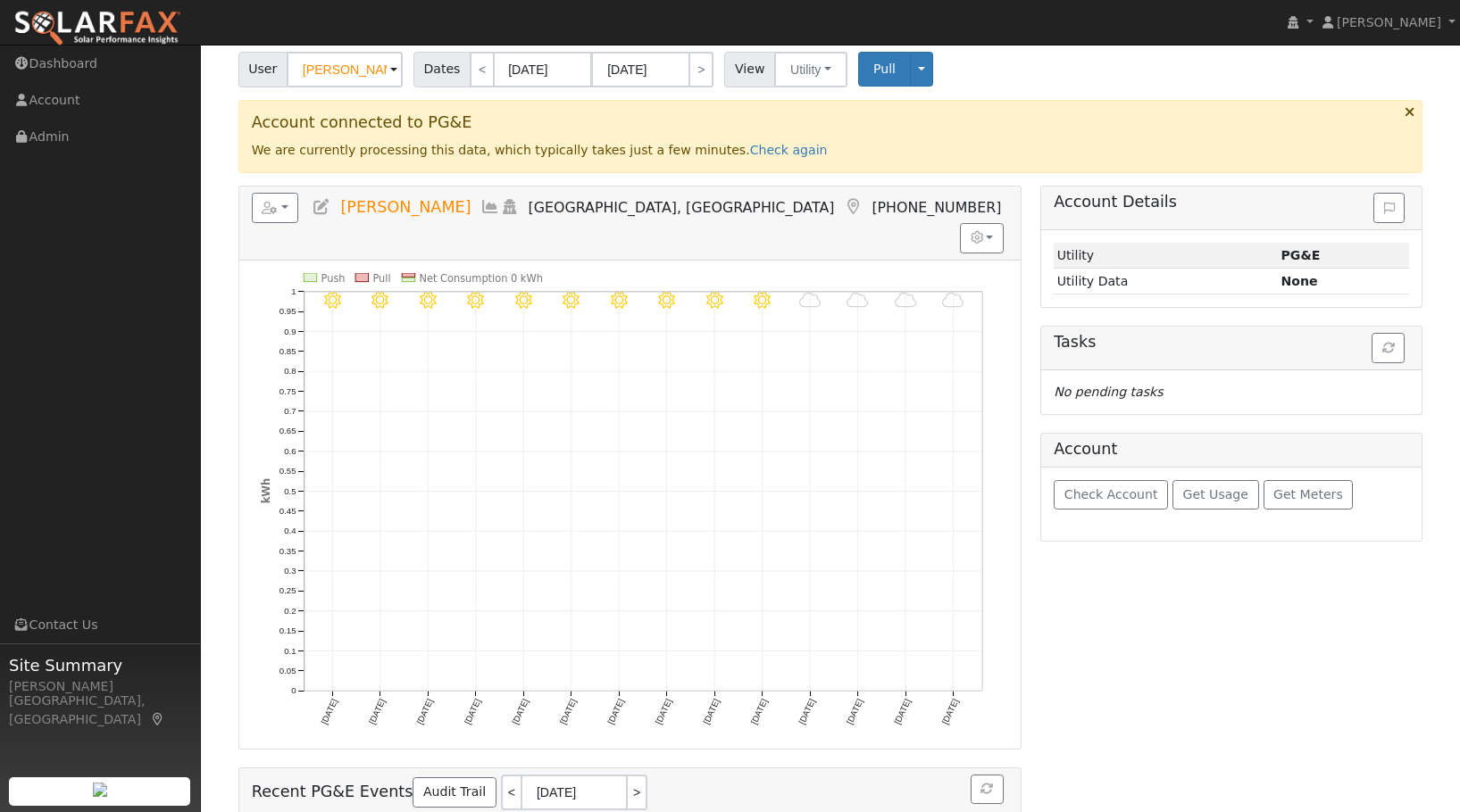
click at [1231, 741] on div "Account Details Issue History Date By Flag Comment Type No Issue History Loadin…" at bounding box center [1232, 565] width 401 height 760
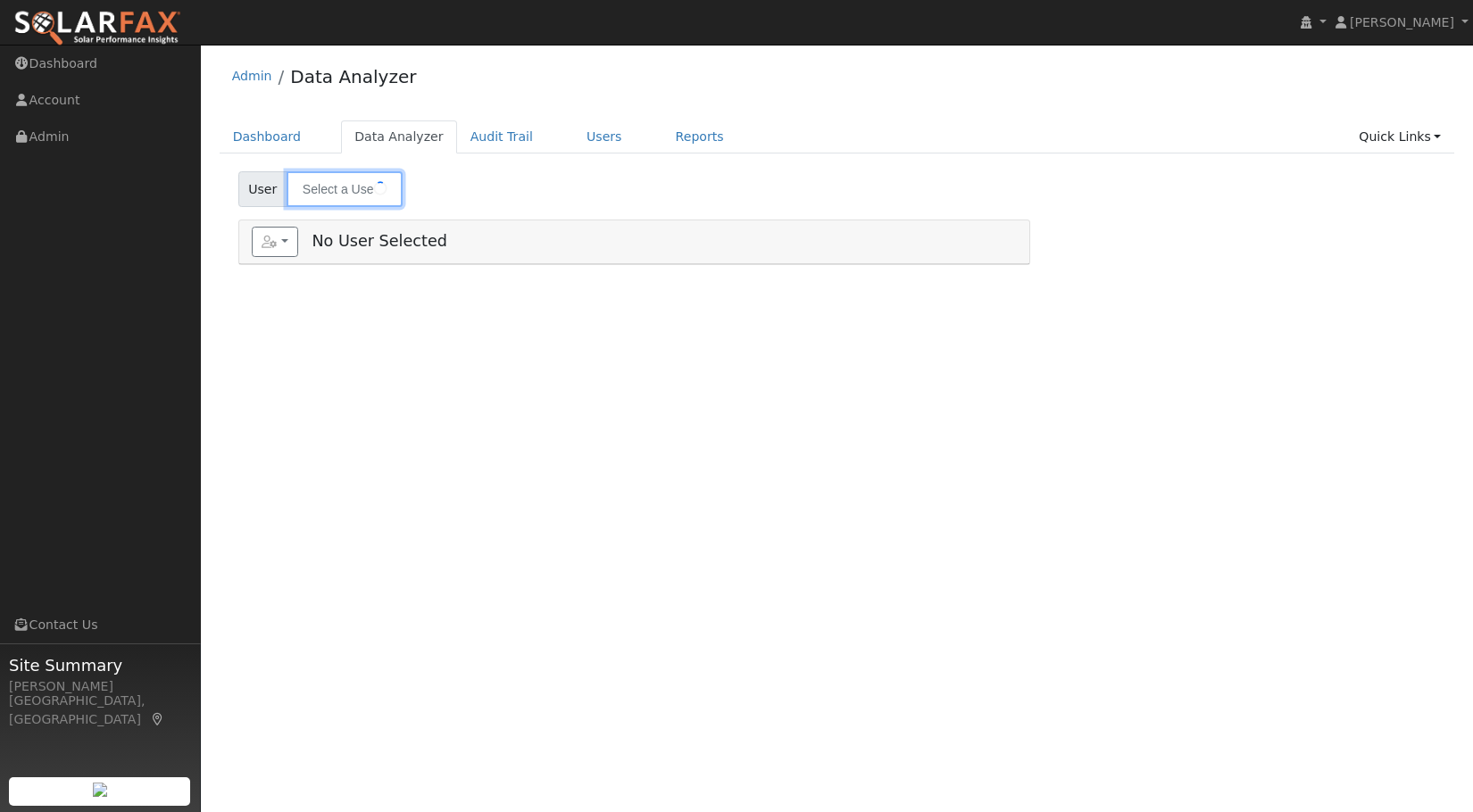
type input "[PERSON_NAME]"
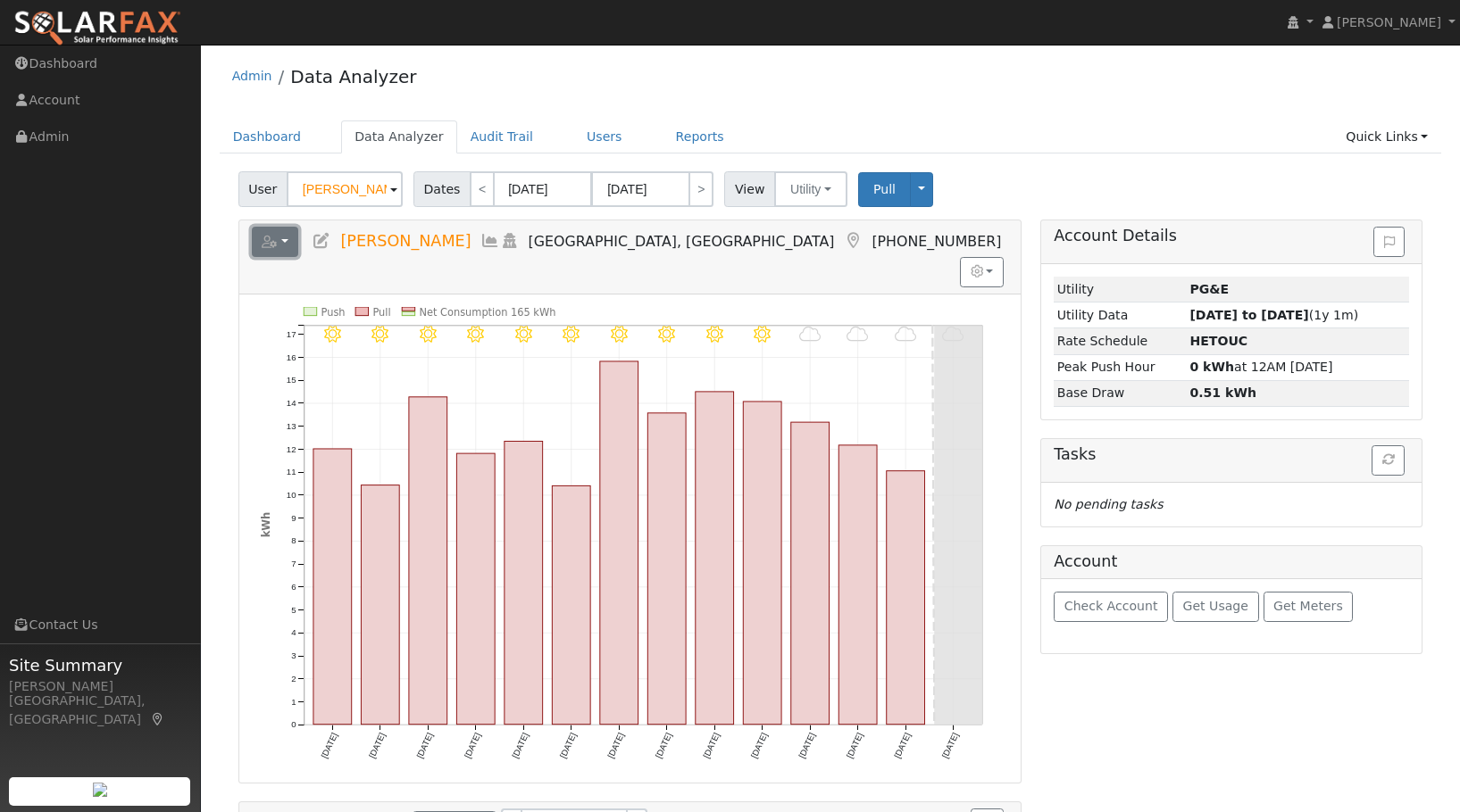
click at [287, 232] on button "button" at bounding box center [275, 241] width 48 height 31
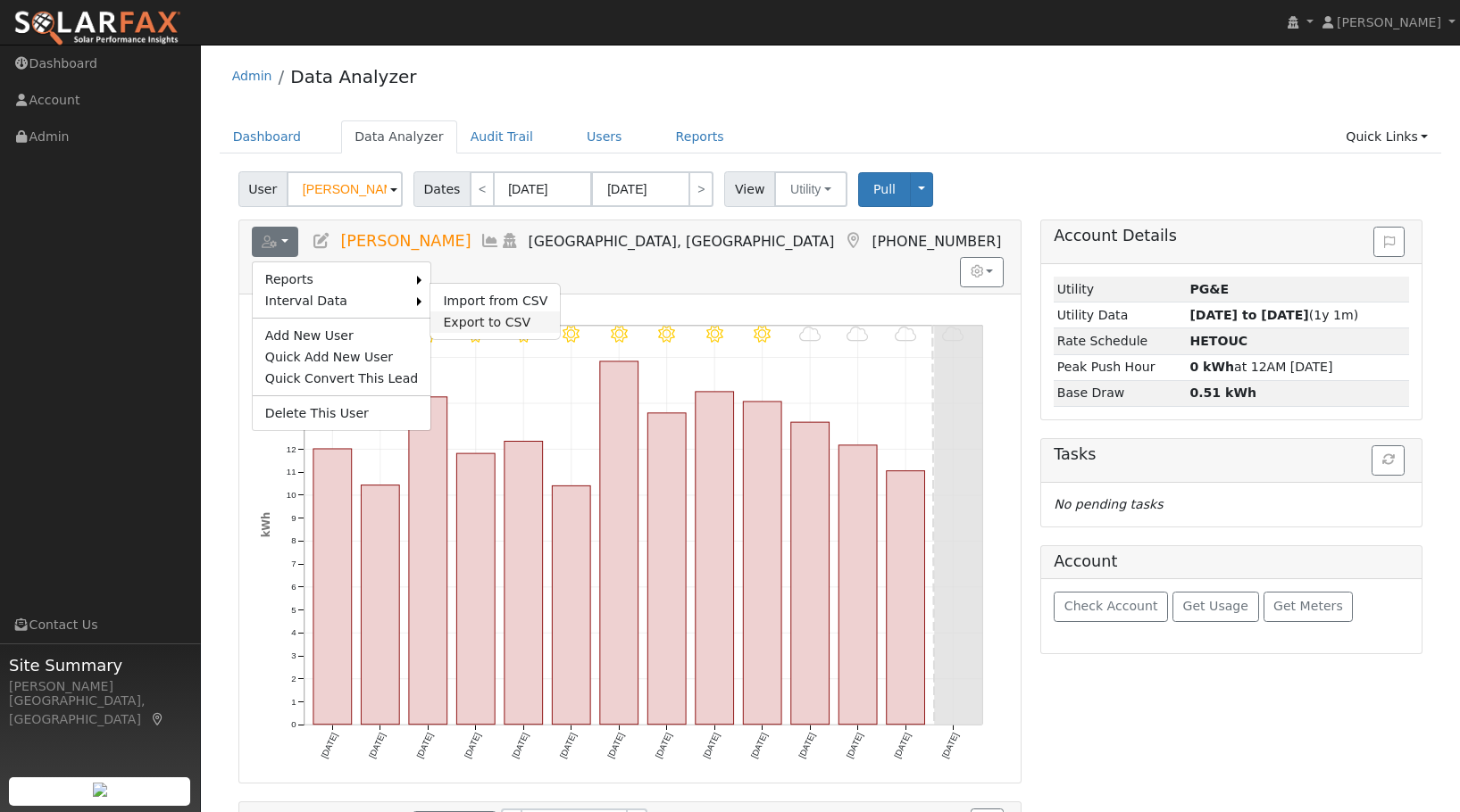
click at [469, 319] on link "Export to CSV" at bounding box center [495, 322] width 130 height 21
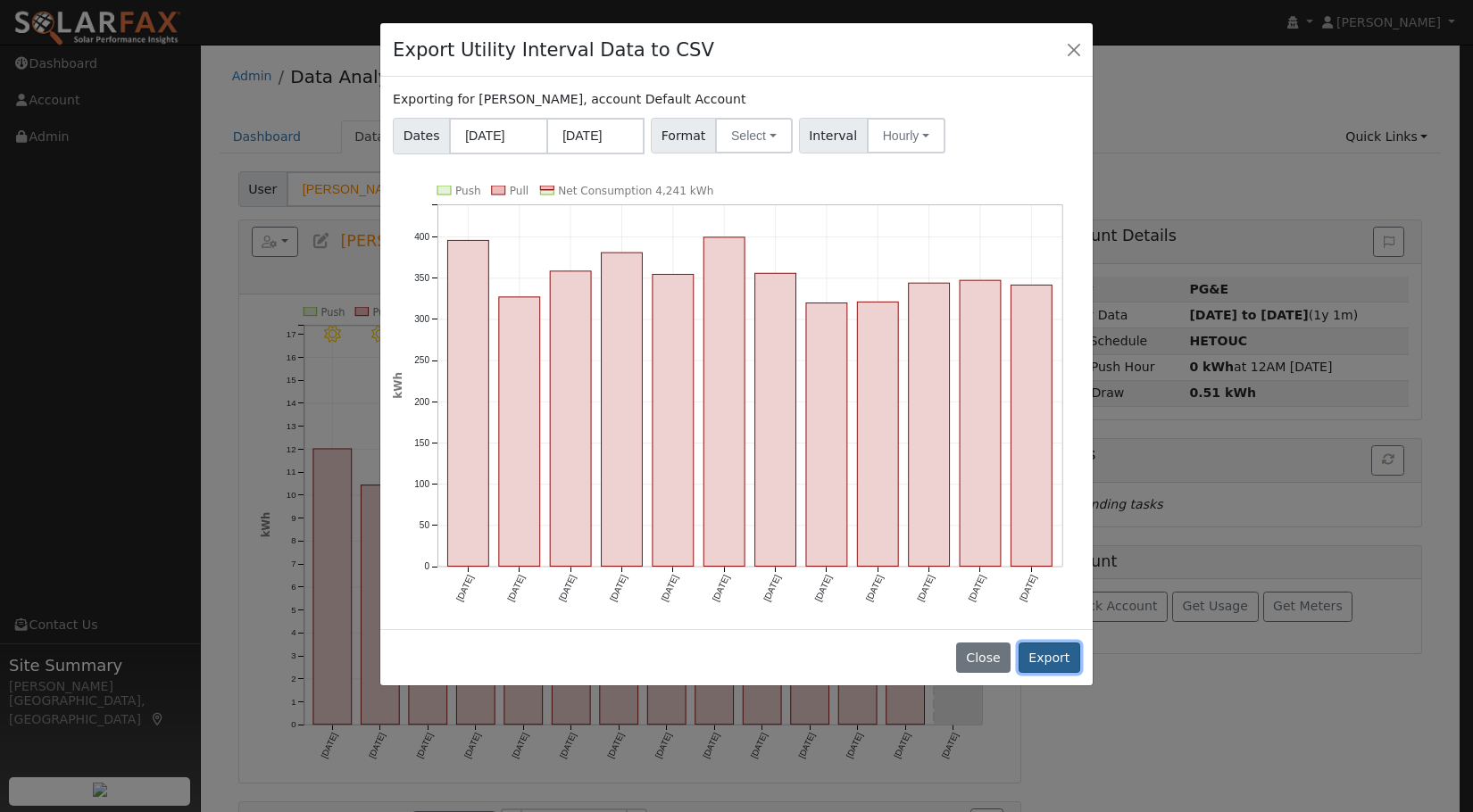
click at [1060, 653] on button "Export" at bounding box center [1050, 657] width 62 height 31
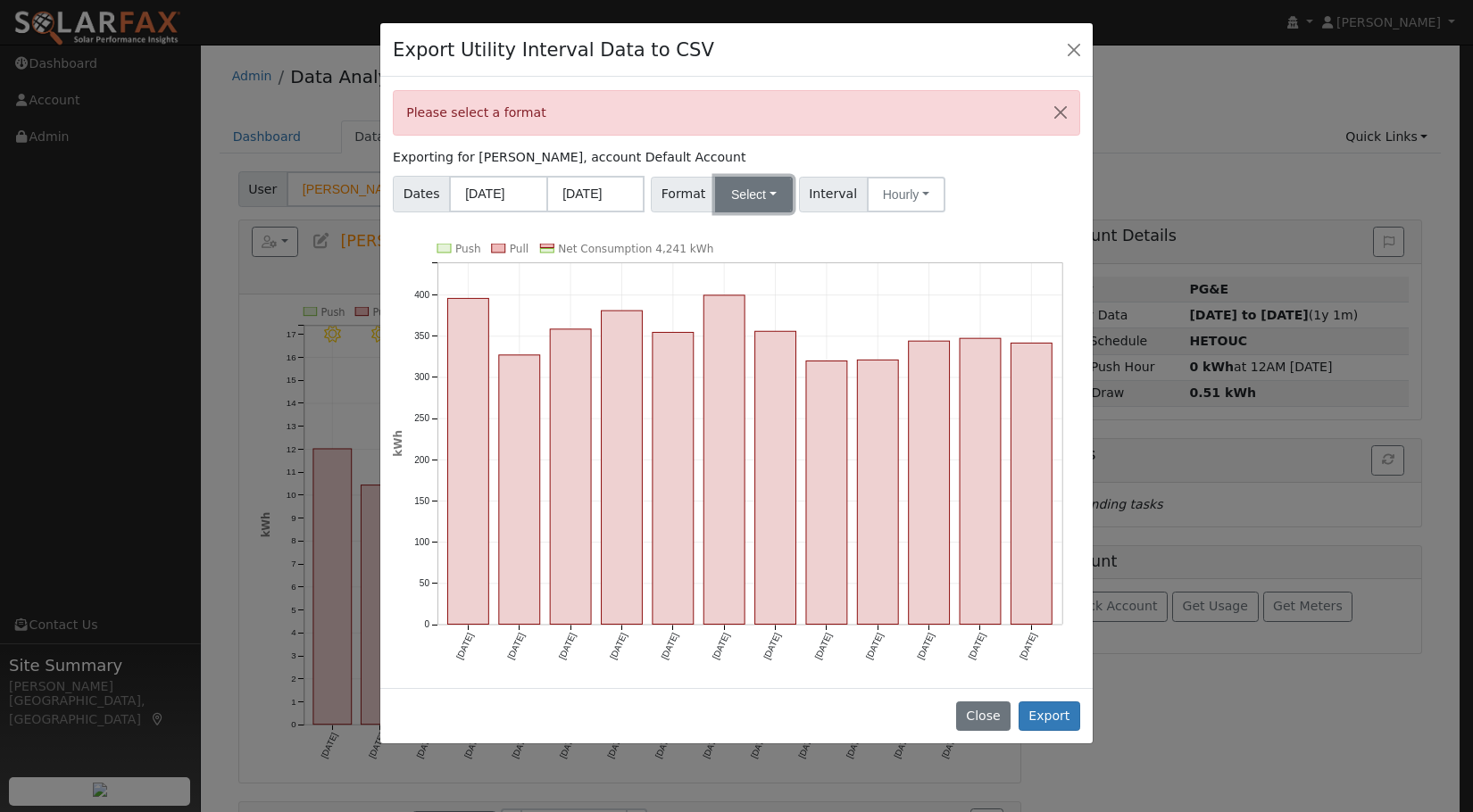
click at [748, 189] on button "Select" at bounding box center [753, 195] width 77 height 35
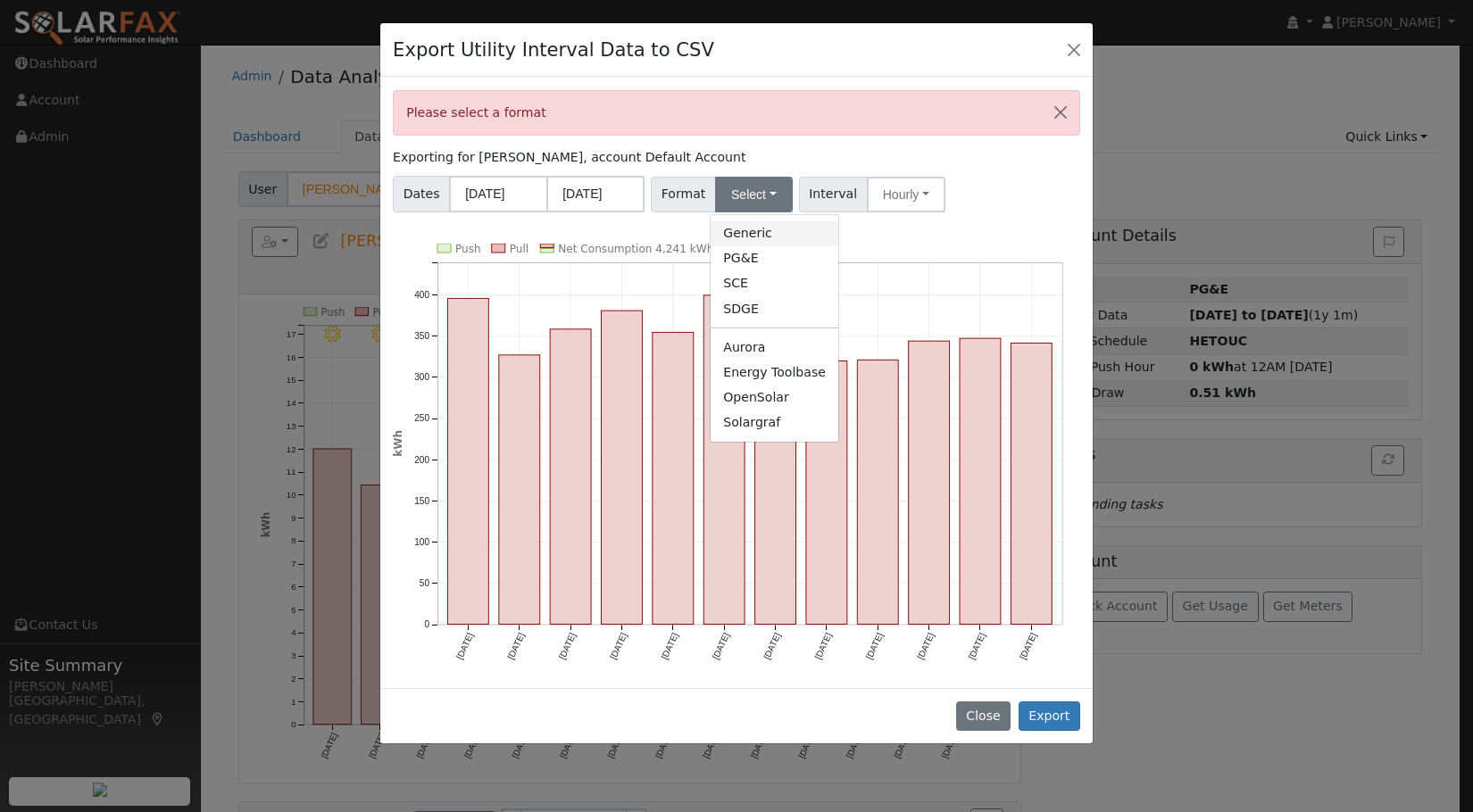
click at [762, 231] on link "Generic" at bounding box center [774, 233] width 128 height 25
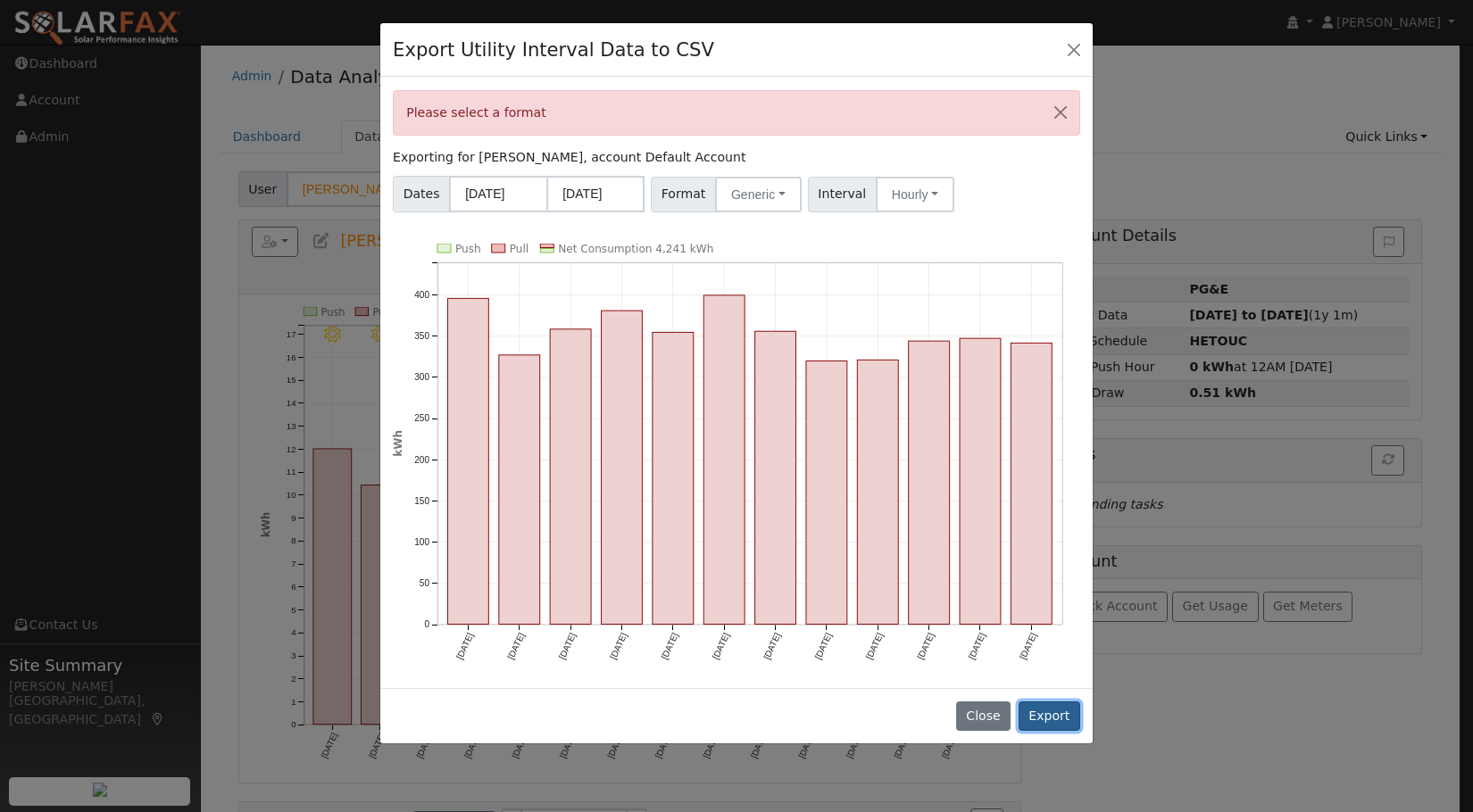
click at [1064, 717] on button "Export" at bounding box center [1050, 717] width 62 height 31
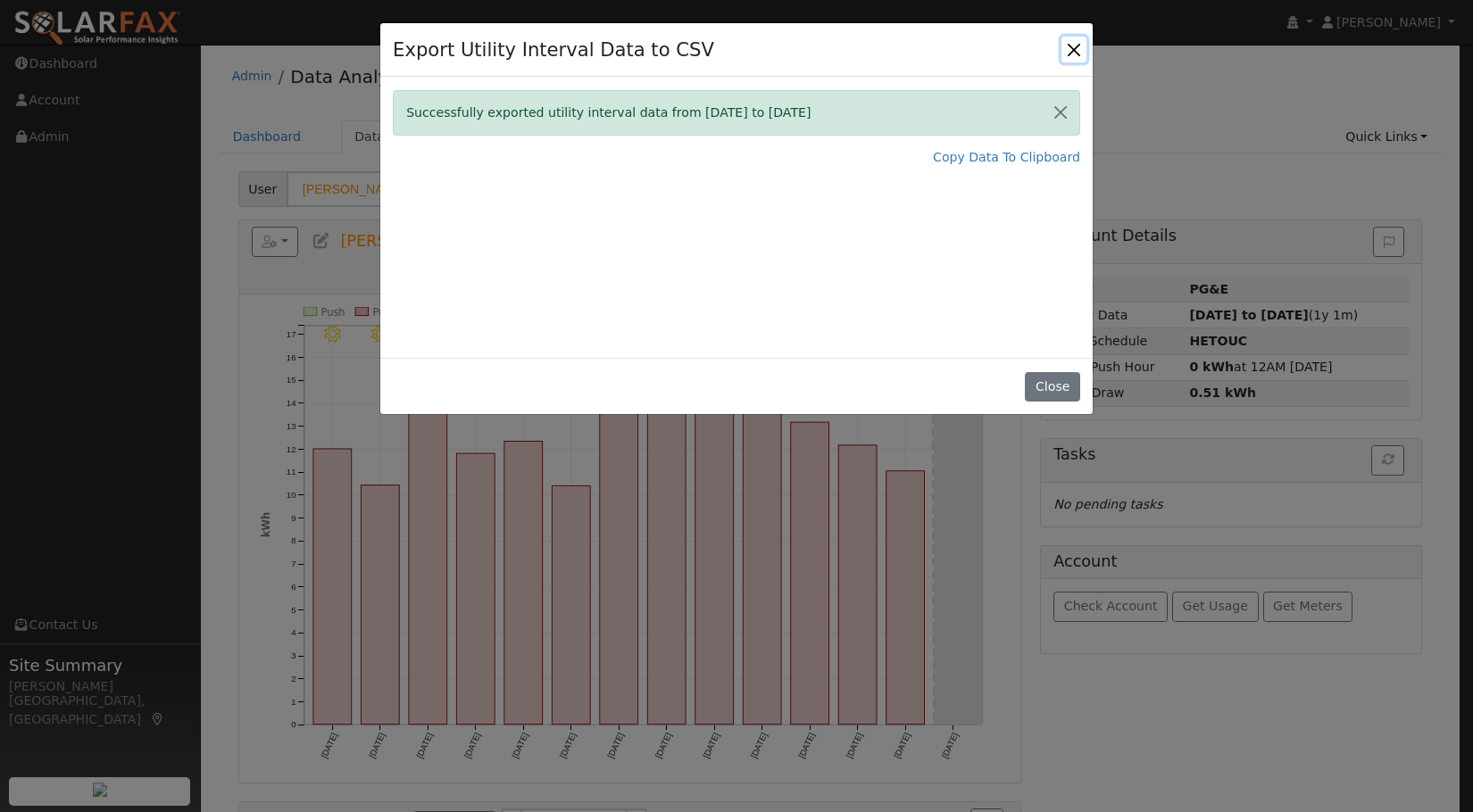
click at [1075, 46] on button "Close" at bounding box center [1074, 48] width 25 height 25
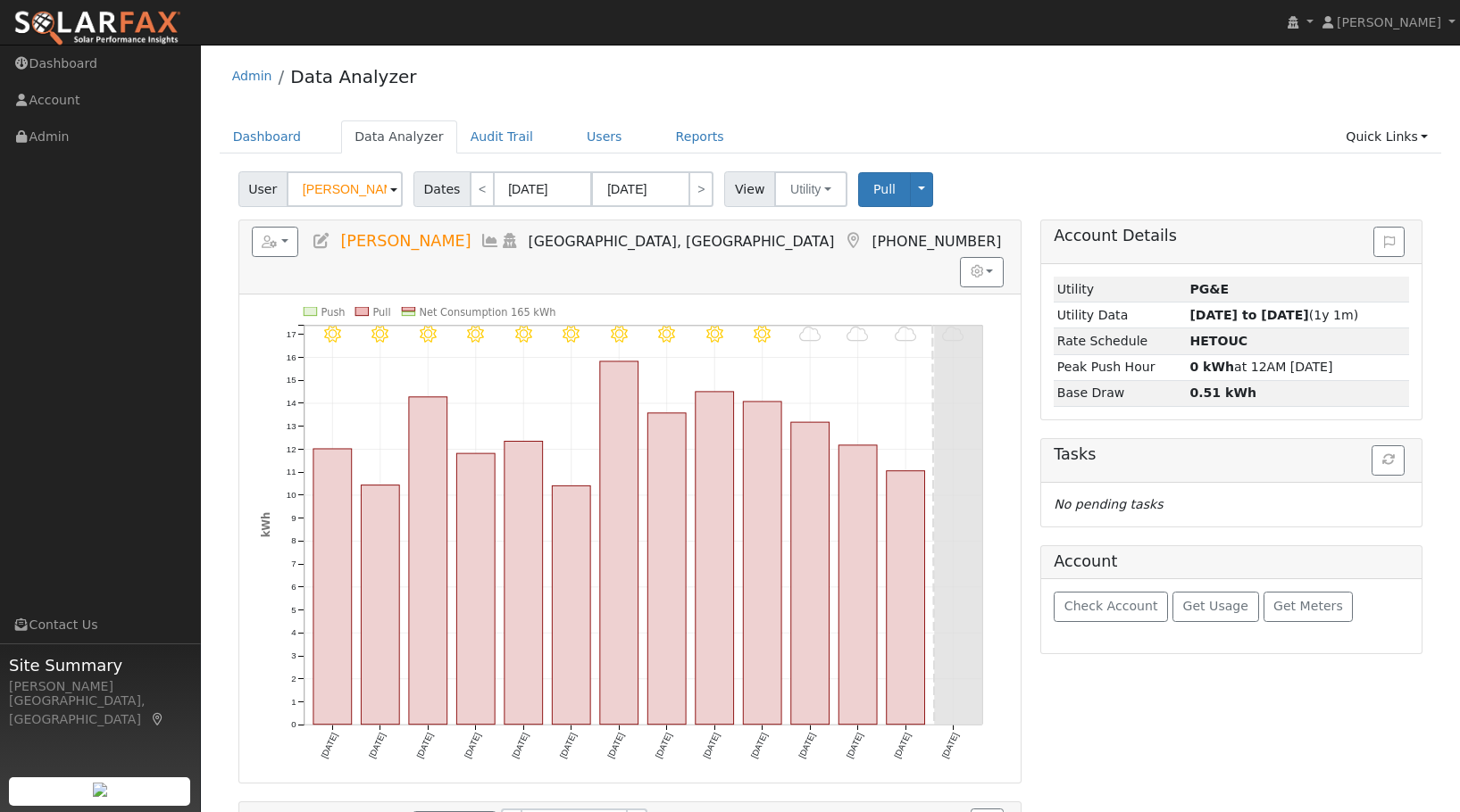
click at [1082, 65] on div "Admin Data Analyzer" at bounding box center [831, 80] width 1222 height 54
